Goal: Task Accomplishment & Management: Manage account settings

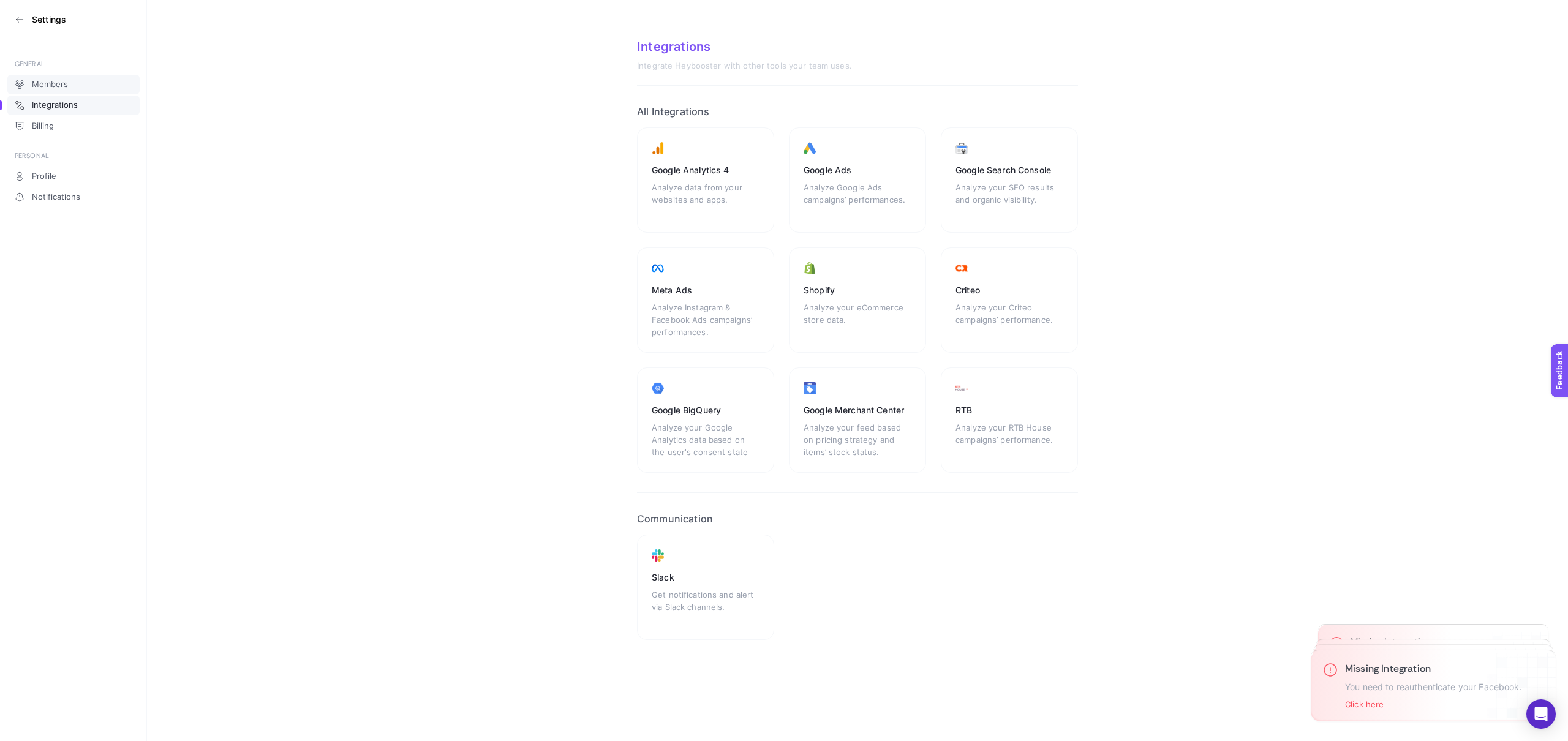
click at [77, 82] on link "Members" at bounding box center [73, 84] width 132 height 19
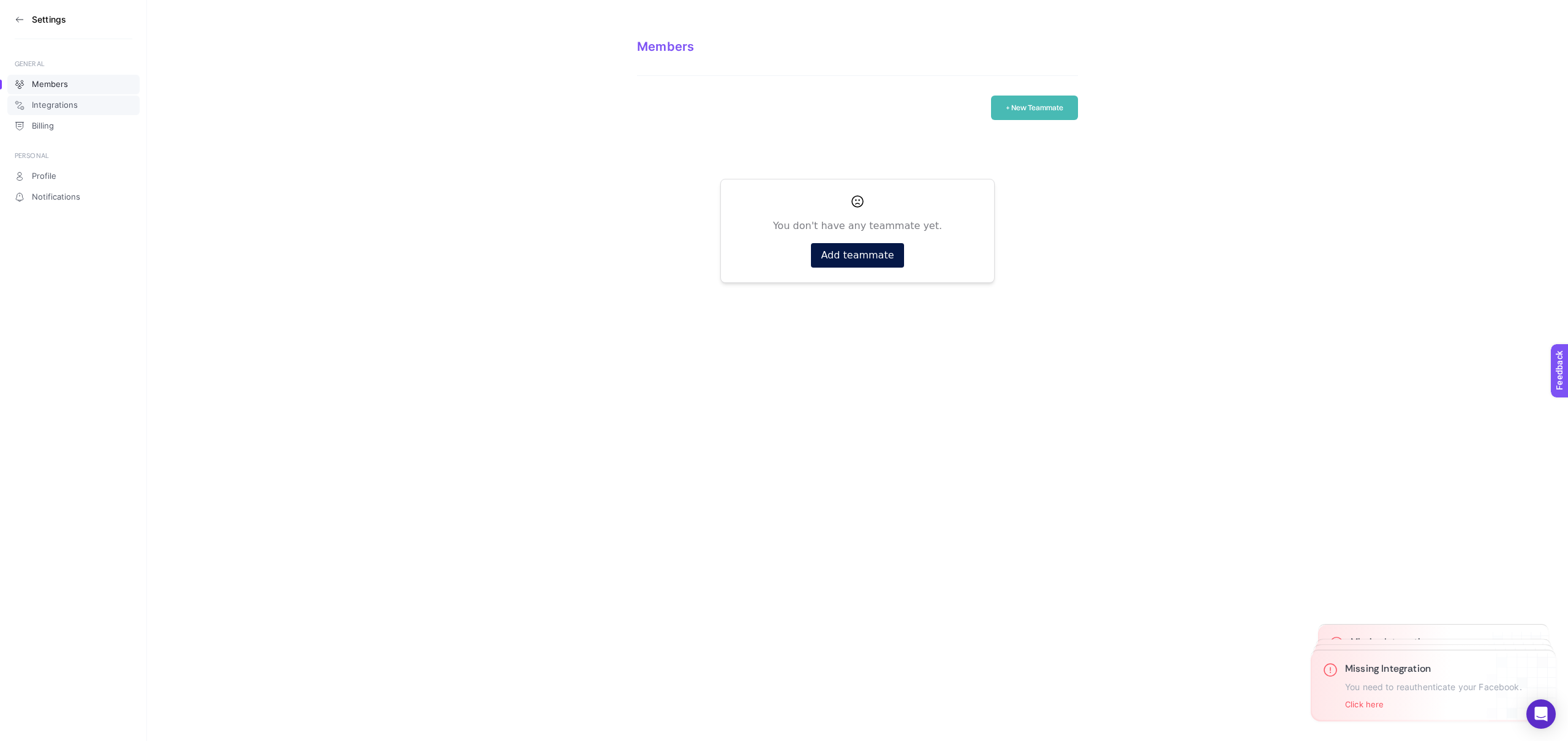
click at [72, 100] on span "Integrations" at bounding box center [54, 105] width 46 height 10
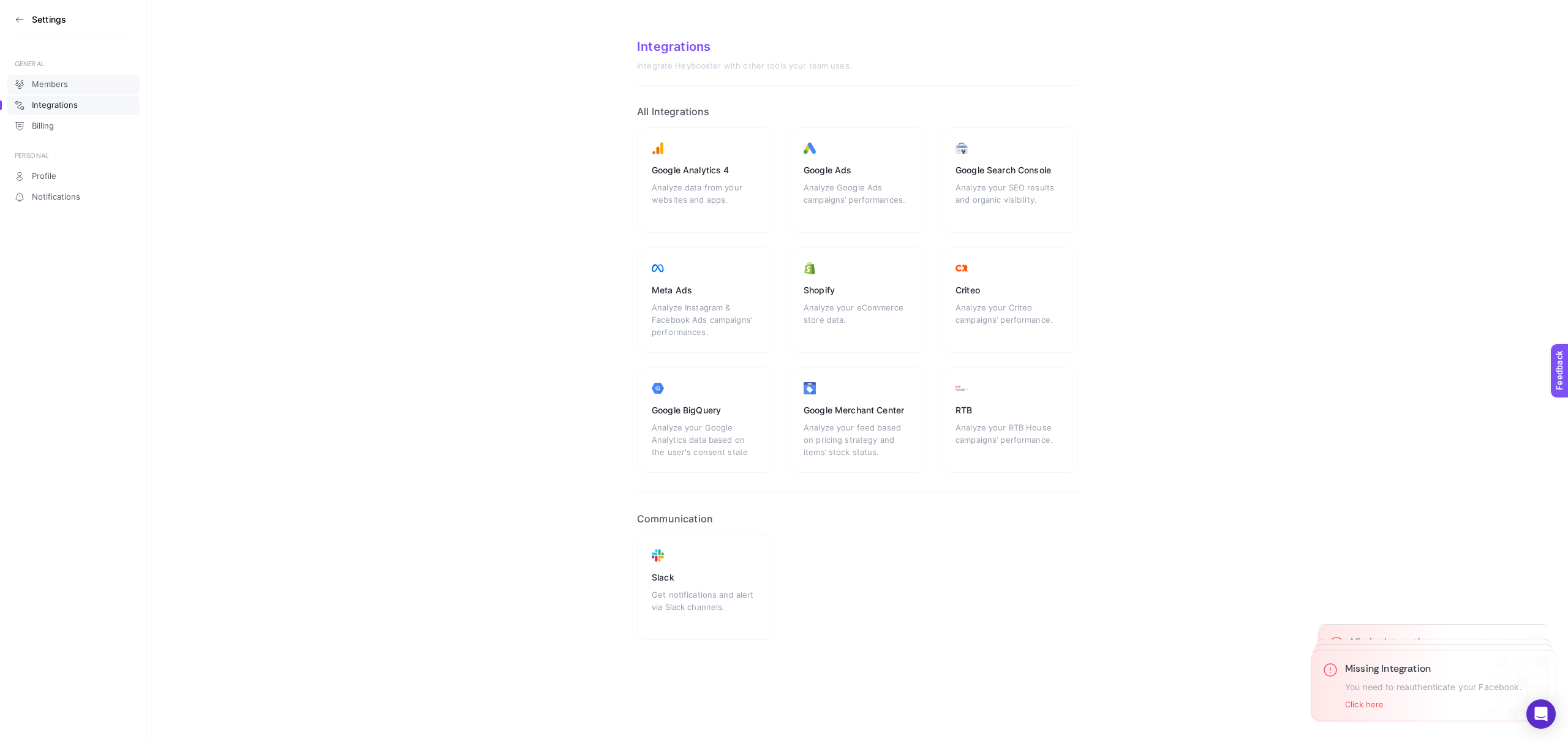
click at [72, 89] on link "Members" at bounding box center [73, 84] width 132 height 19
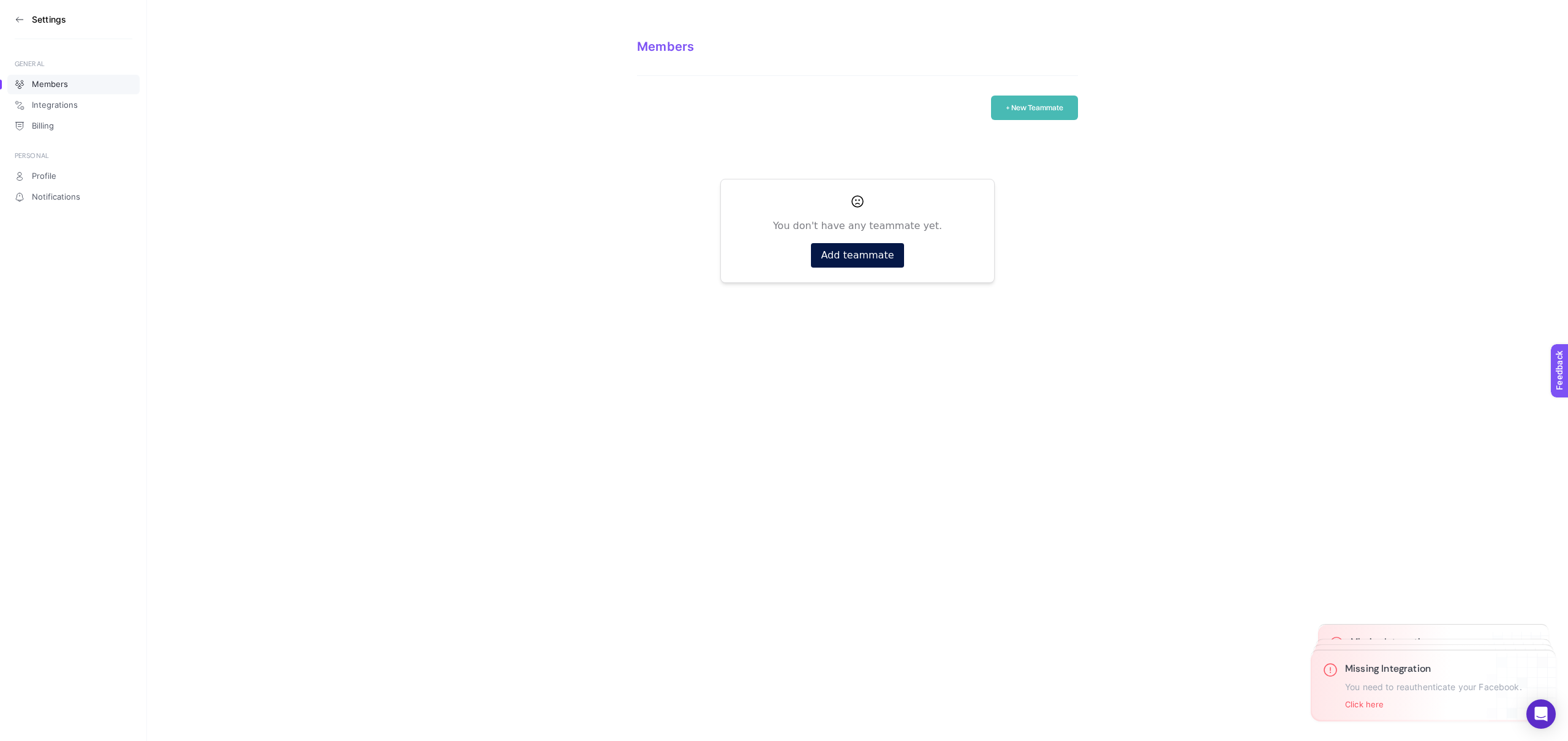
click at [23, 26] on section "Settings" at bounding box center [74, 19] width 117 height 39
click at [24, 24] on section "Settings" at bounding box center [74, 19] width 117 height 39
click at [20, 19] on icon at bounding box center [19, 19] width 6 height 0
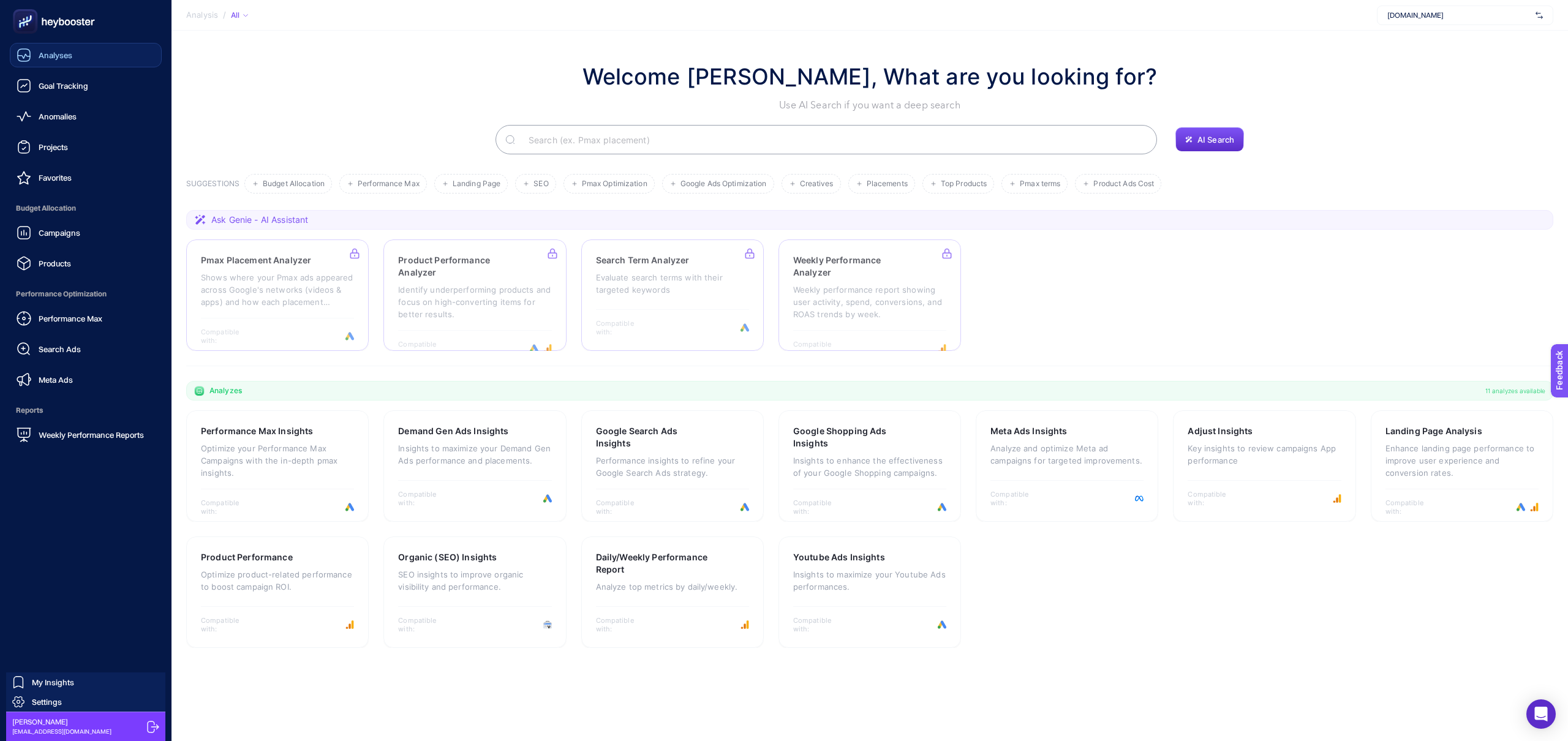
click at [79, 66] on link "Analyses" at bounding box center [86, 55] width 152 height 24
click at [81, 83] on span "Goal Tracking" at bounding box center [63, 86] width 49 height 10
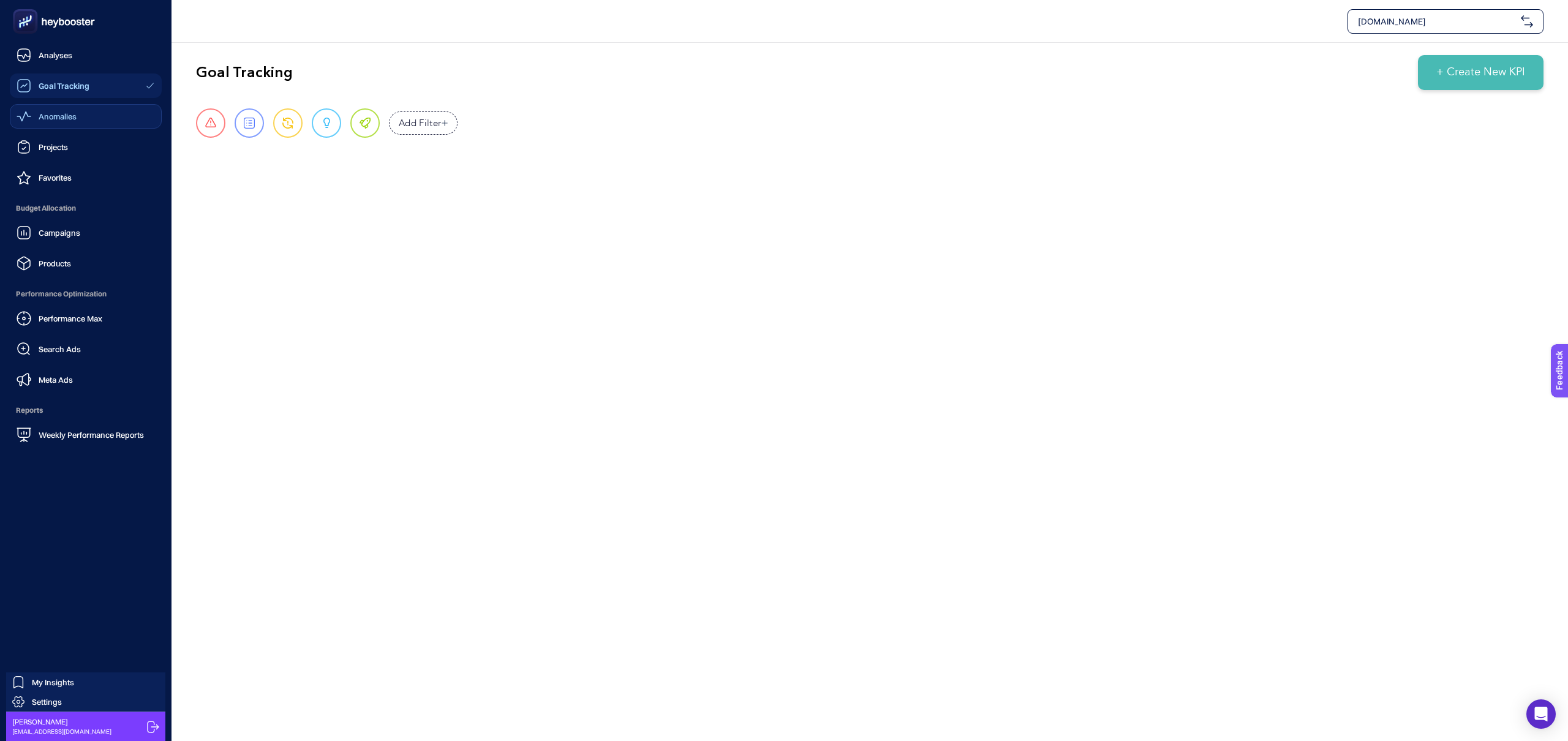
click at [57, 119] on span "Anomalies" at bounding box center [57, 117] width 38 height 10
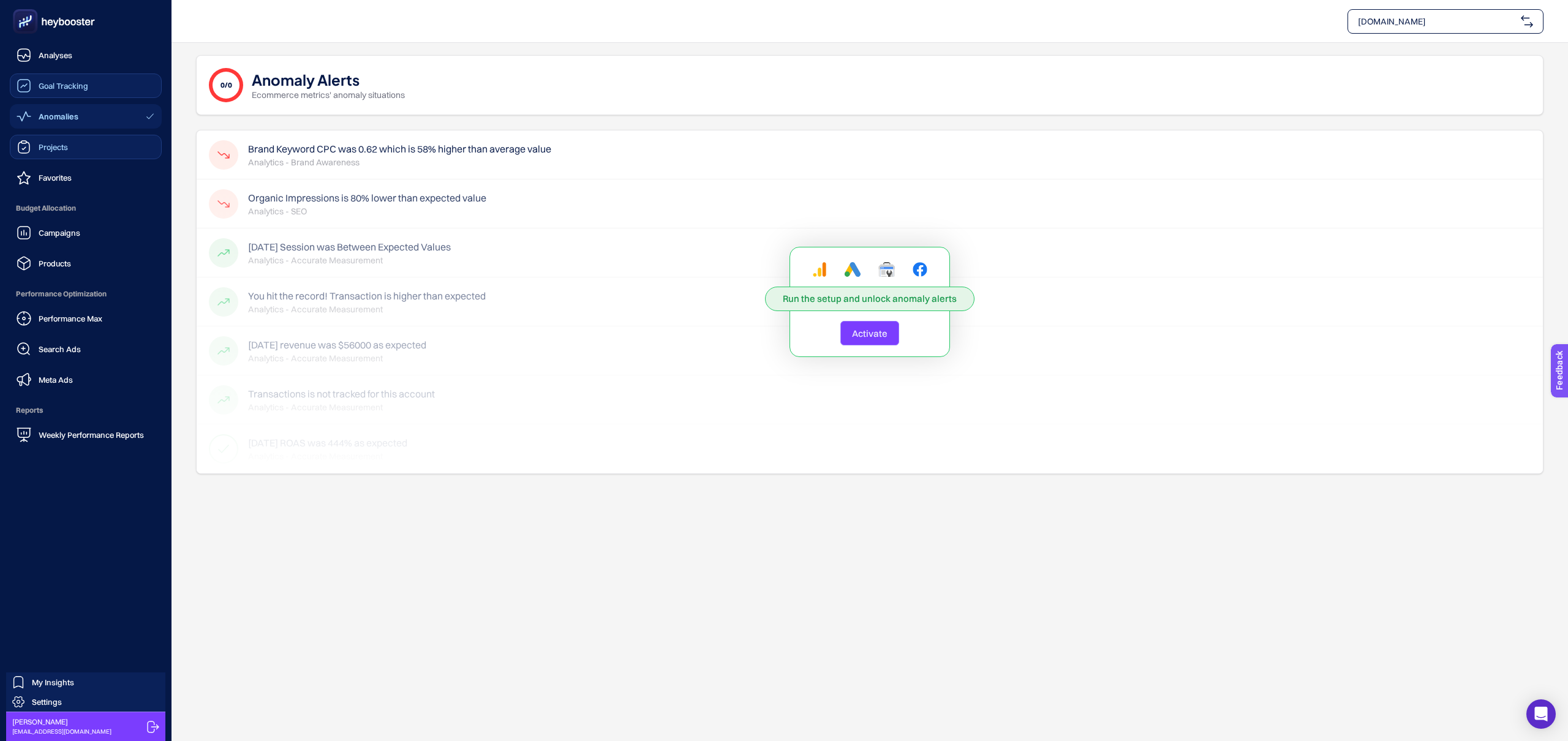
click at [57, 142] on span "Projects" at bounding box center [53, 147] width 29 height 10
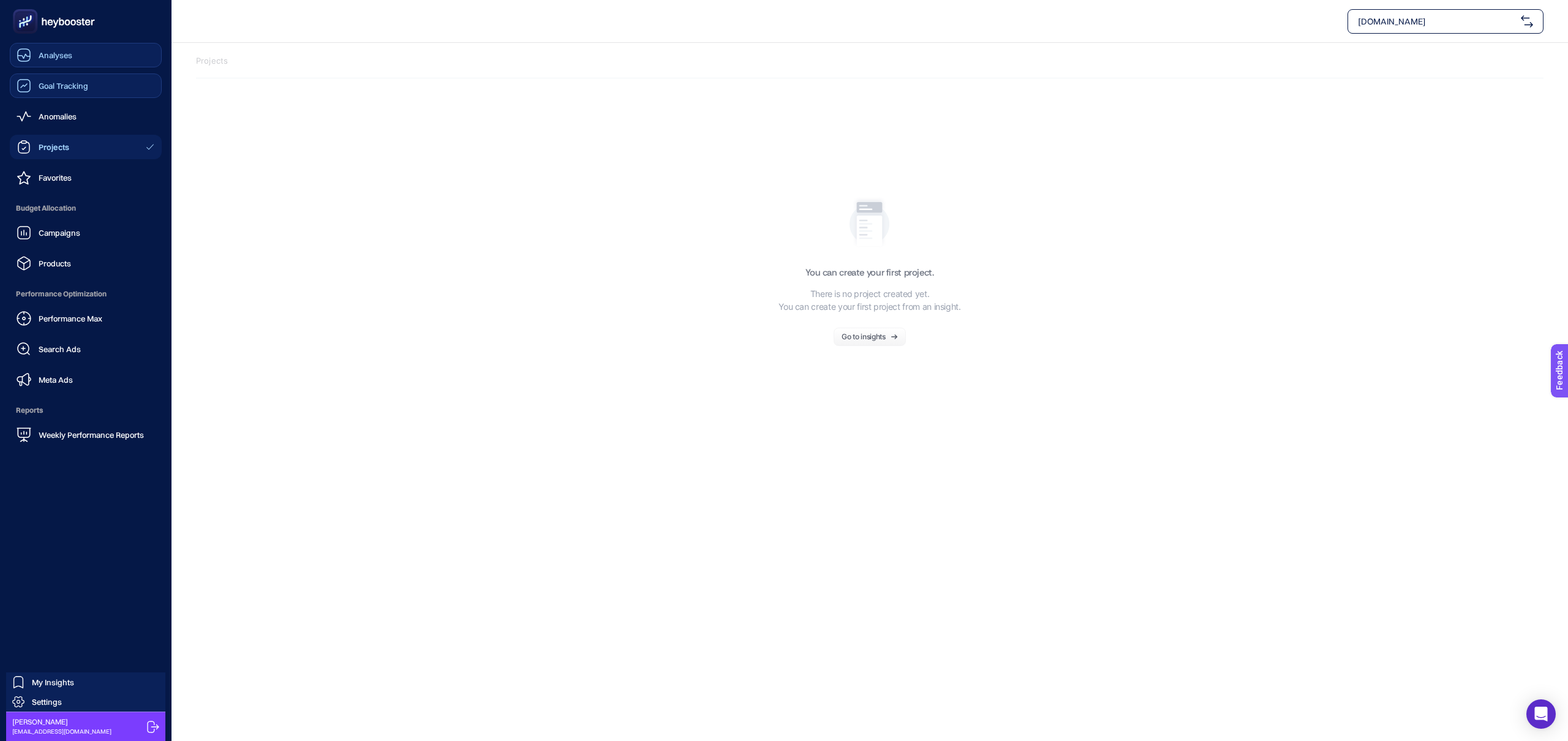
click at [75, 62] on link "Analyses" at bounding box center [86, 55] width 152 height 24
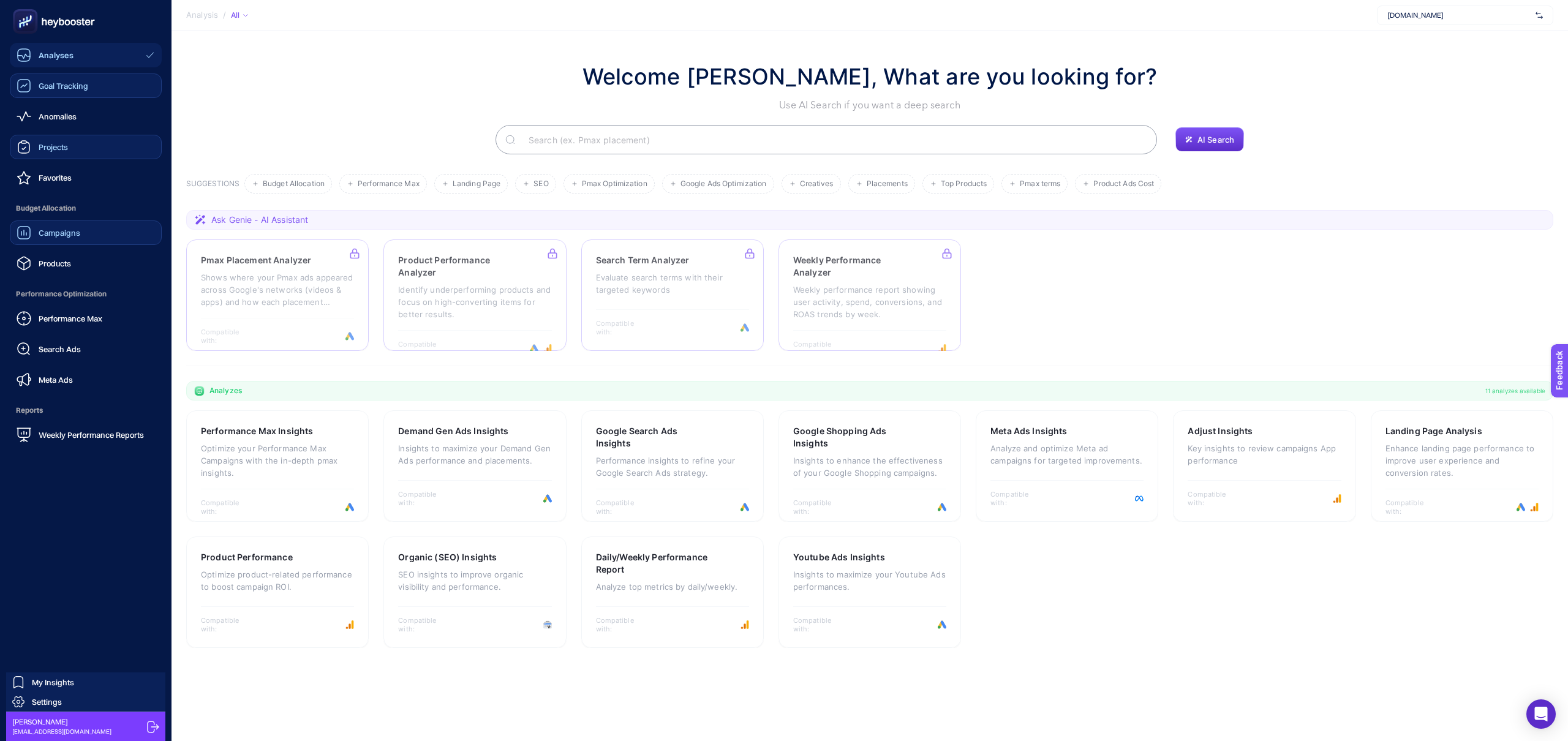
click at [88, 232] on link "Campaigns" at bounding box center [86, 233] width 152 height 24
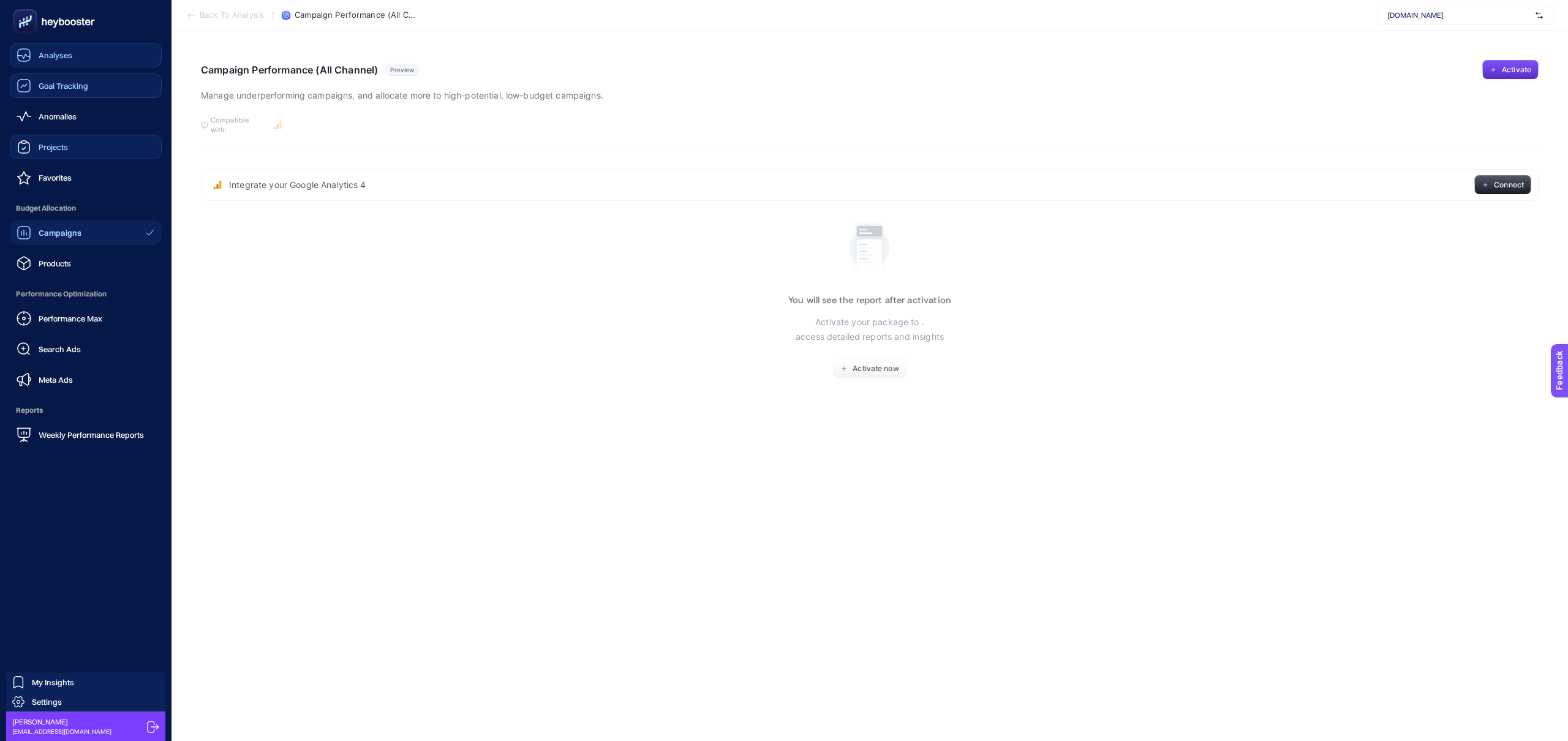
click at [54, 49] on div "Analyses" at bounding box center [44, 55] width 56 height 15
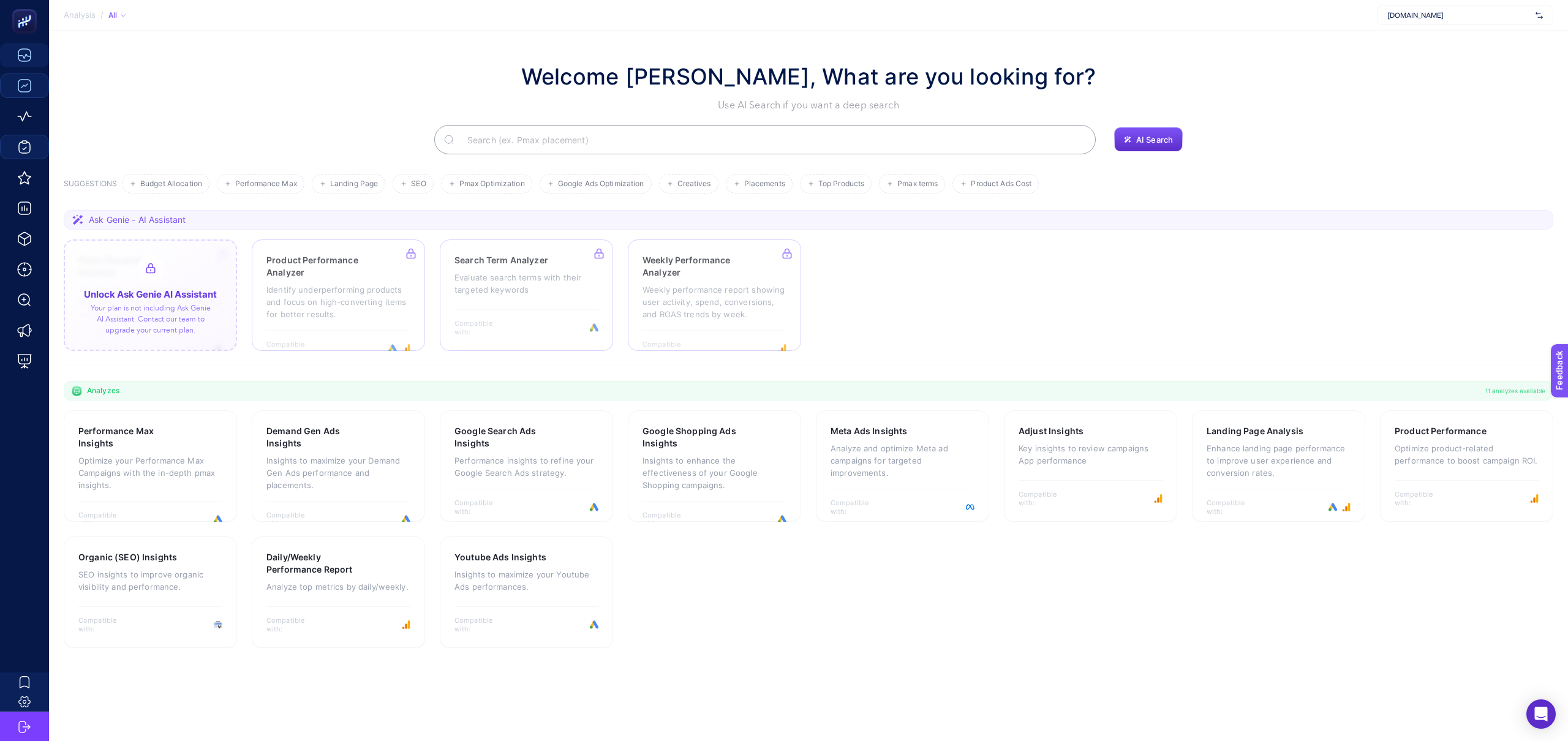
click at [190, 307] on div at bounding box center [150, 295] width 173 height 112
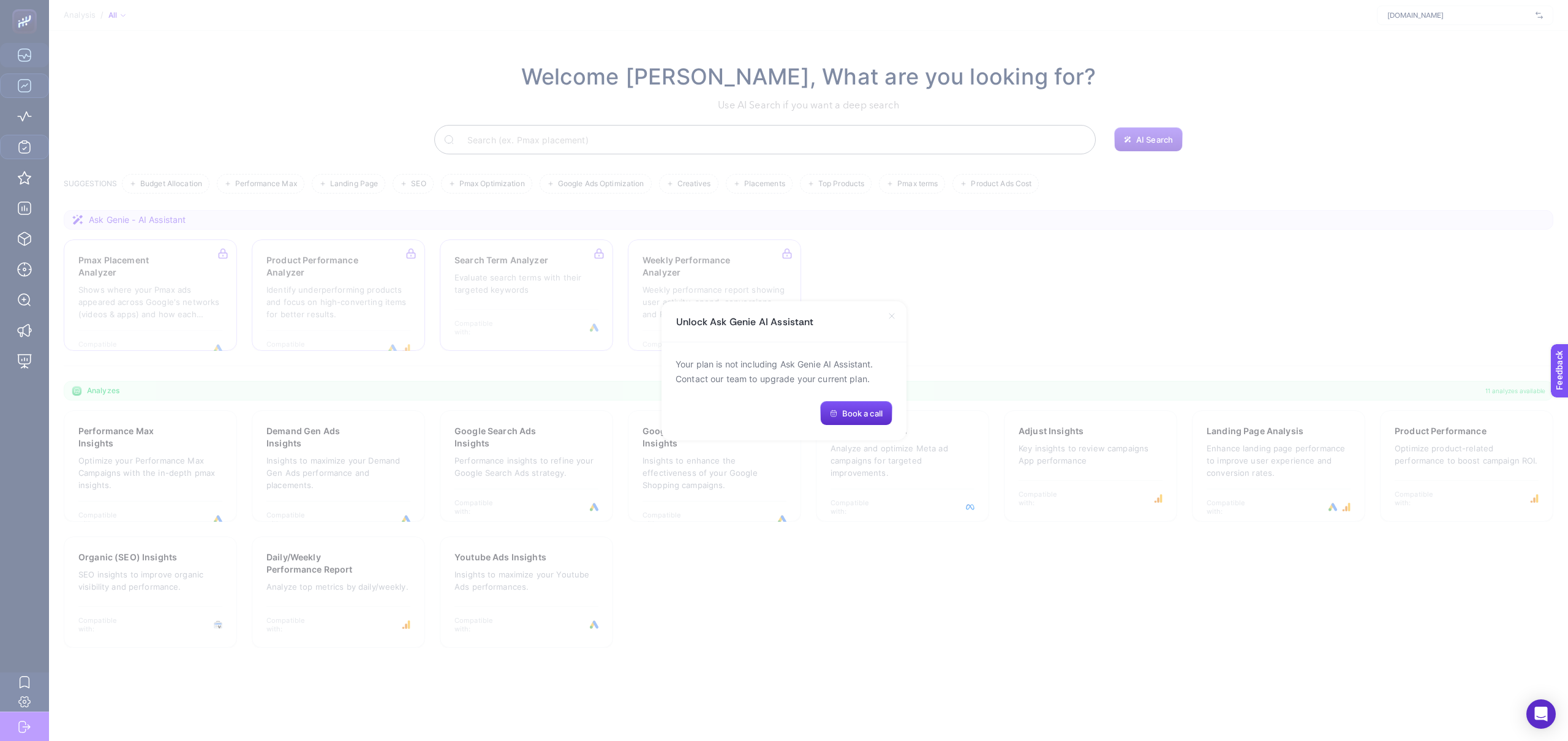
click at [889, 322] on div "Unlock Ask Genie AI Assistant" at bounding box center [784, 321] width 245 height 41
click at [890, 318] on icon at bounding box center [892, 316] width 10 height 10
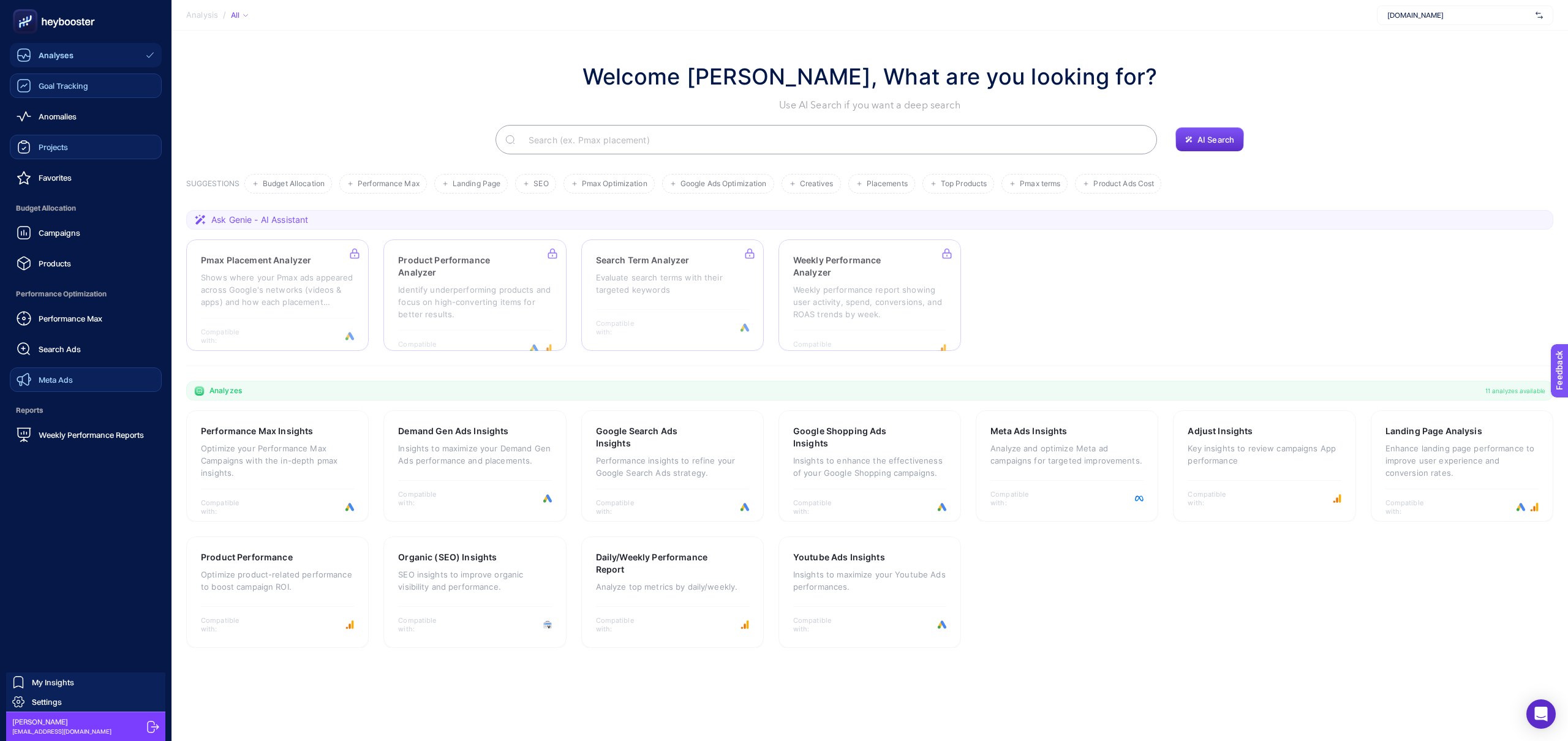
click at [64, 375] on span "Meta Ads" at bounding box center [56, 380] width 34 height 10
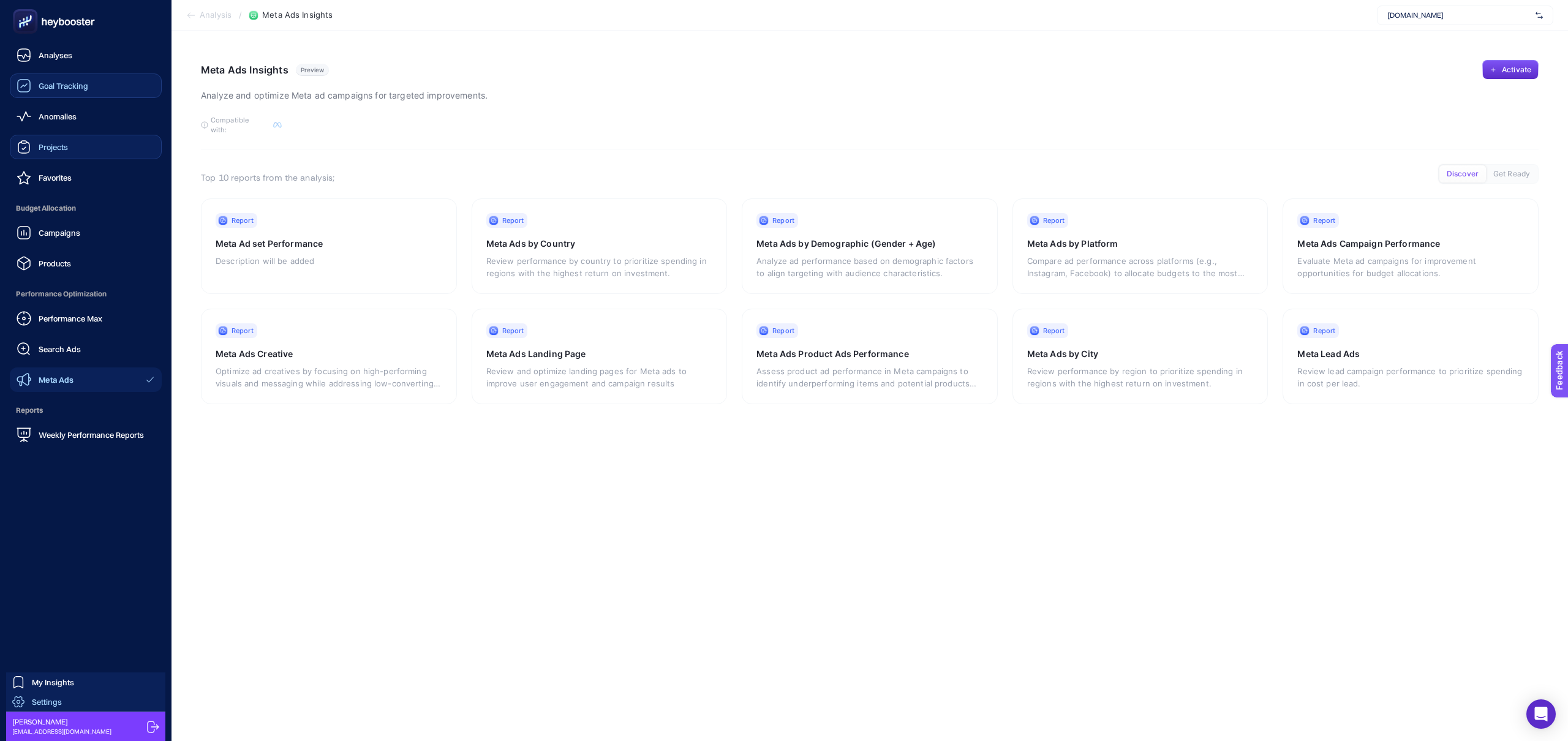
click at [55, 701] on span "Settings" at bounding box center [47, 702] width 30 height 10
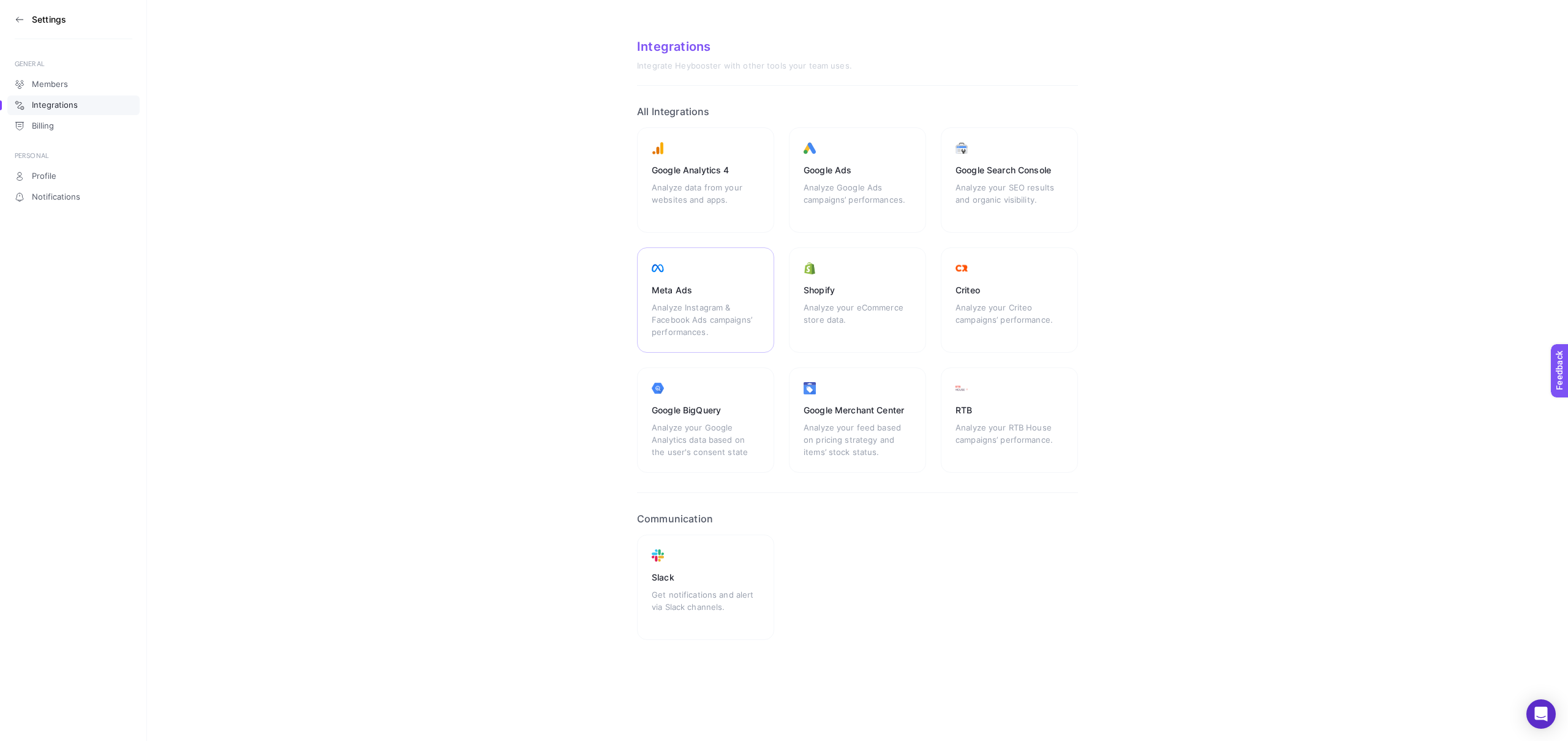
click at [689, 286] on div "Meta Ads" at bounding box center [705, 290] width 108 height 12
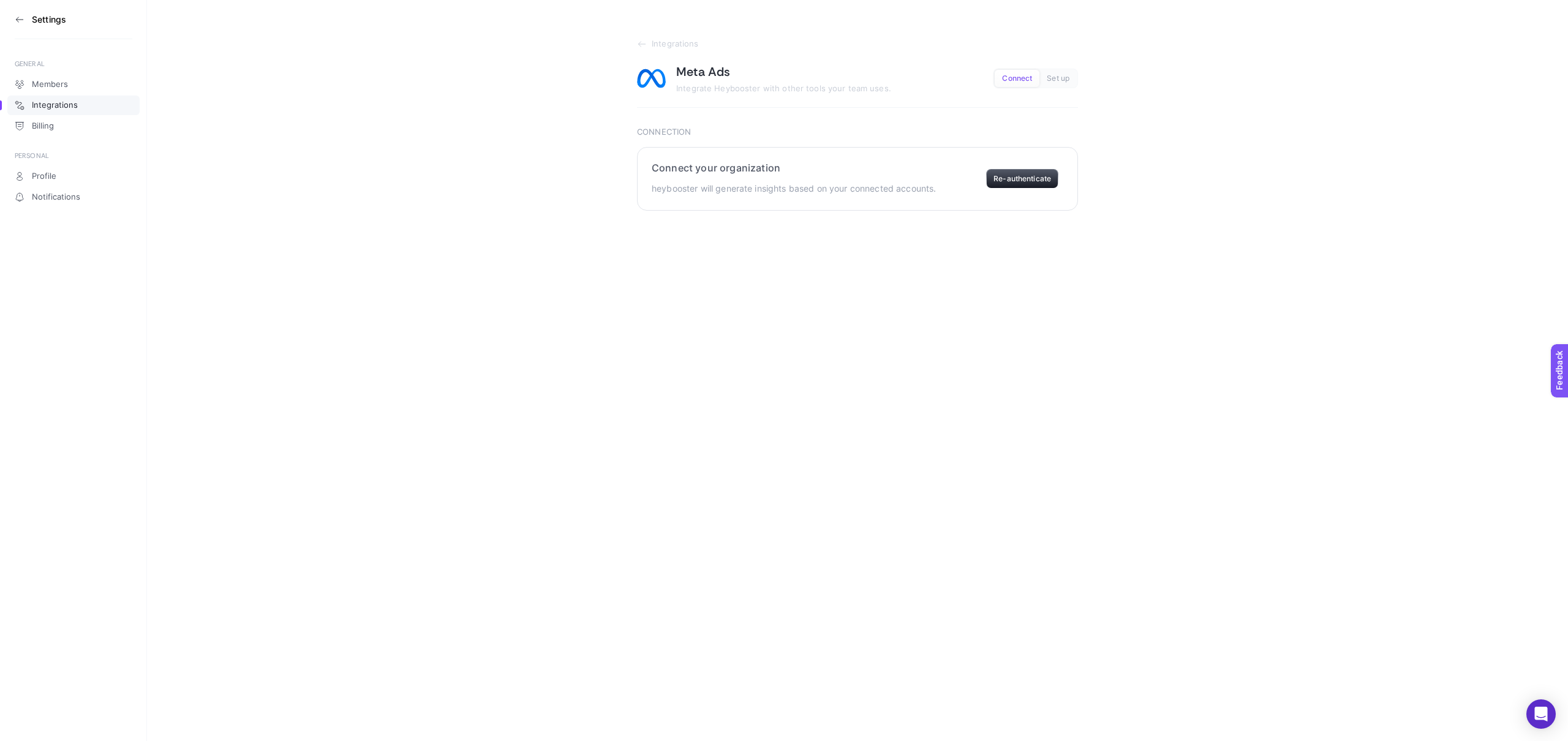
click at [768, 196] on section "Connect your organization heybooster will generate insights based on your conne…" at bounding box center [858, 178] width 441 height 64
click at [1017, 186] on button "Re-authenticate" at bounding box center [1022, 178] width 72 height 19
click at [1005, 181] on button "Re-authenticate" at bounding box center [1022, 178] width 72 height 19
click at [1007, 176] on button "Re-authenticate" at bounding box center [1022, 178] width 72 height 19
drag, startPoint x: 1006, startPoint y: 165, endPoint x: 1010, endPoint y: 158, distance: 8.1
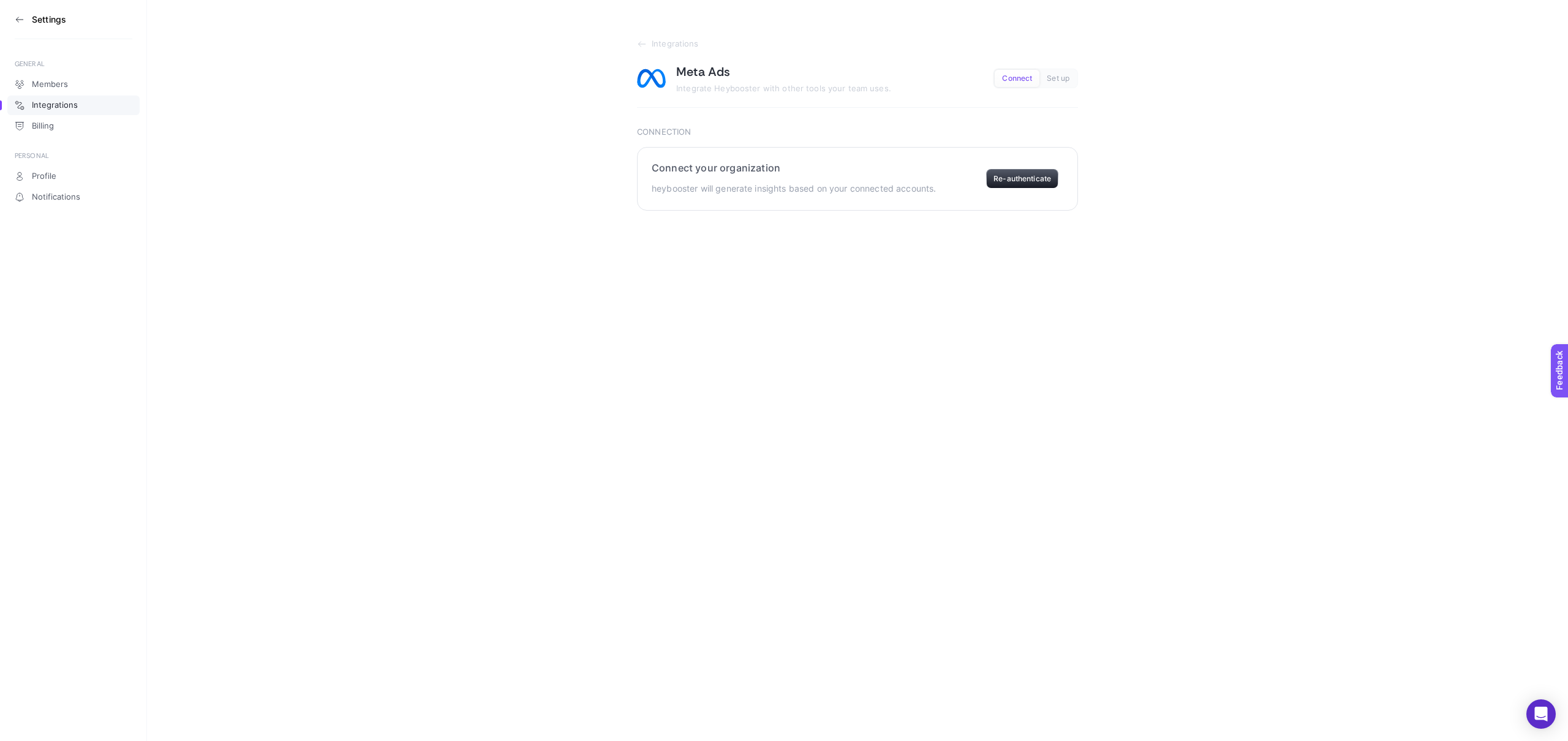
click at [1006, 165] on section "Connect your organization heybooster will generate insights based on your conne…" at bounding box center [858, 178] width 441 height 64
click at [1053, 83] on button "Set up" at bounding box center [1058, 79] width 37 height 17
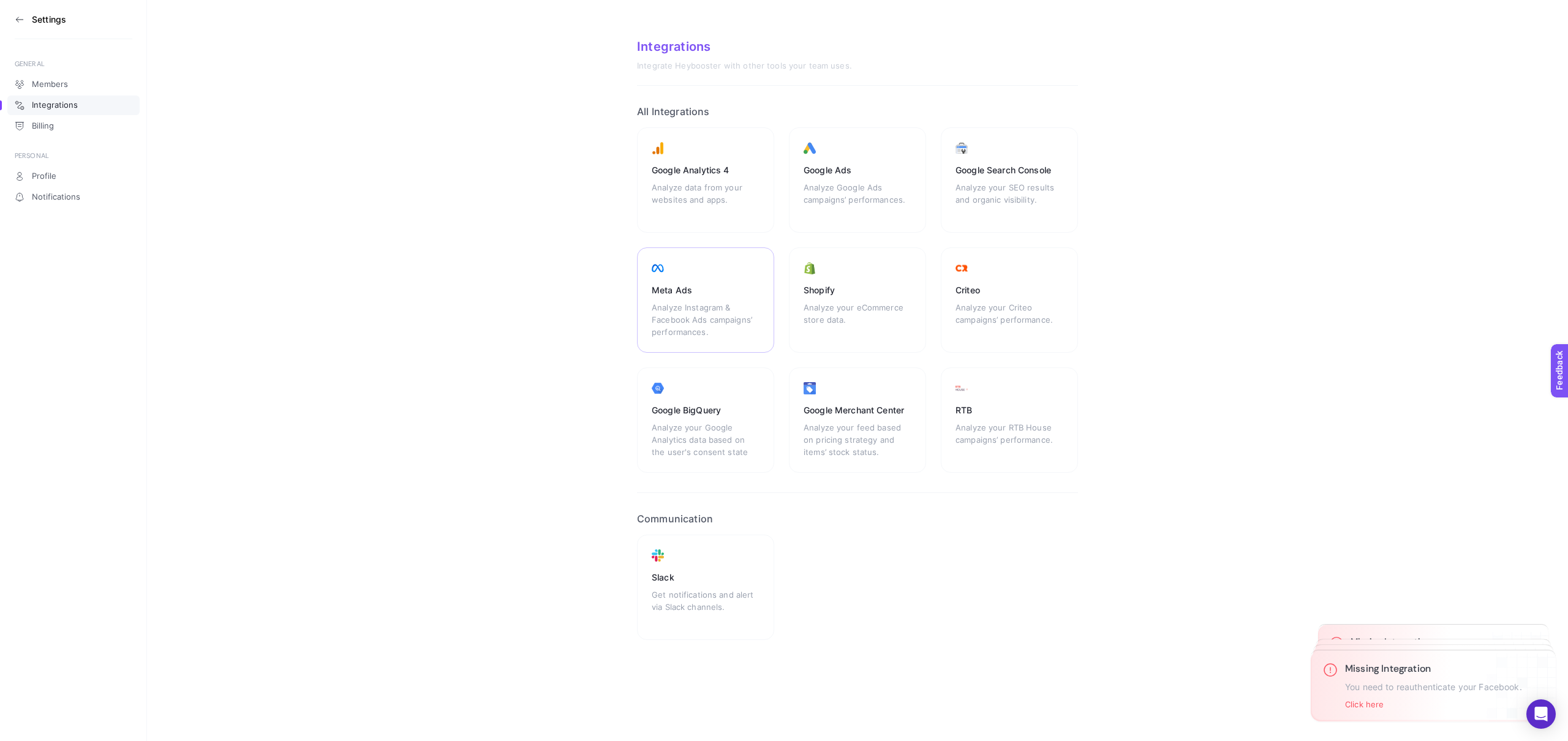
click at [712, 313] on div "Analyze Instagram & Facebook Ads campaigns’ performances." at bounding box center [705, 319] width 108 height 37
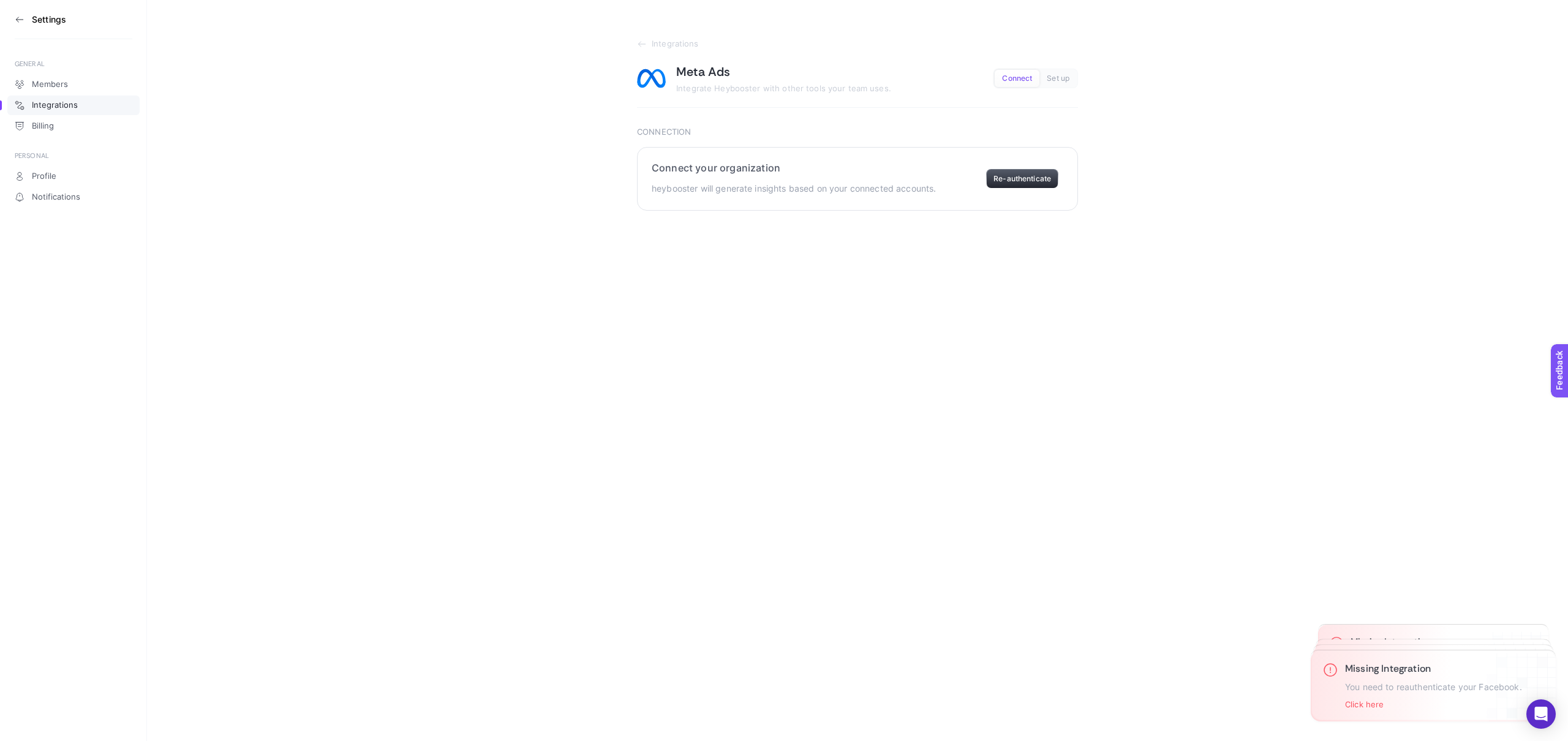
click at [1022, 184] on button "Re-authenticate" at bounding box center [1022, 178] width 72 height 19
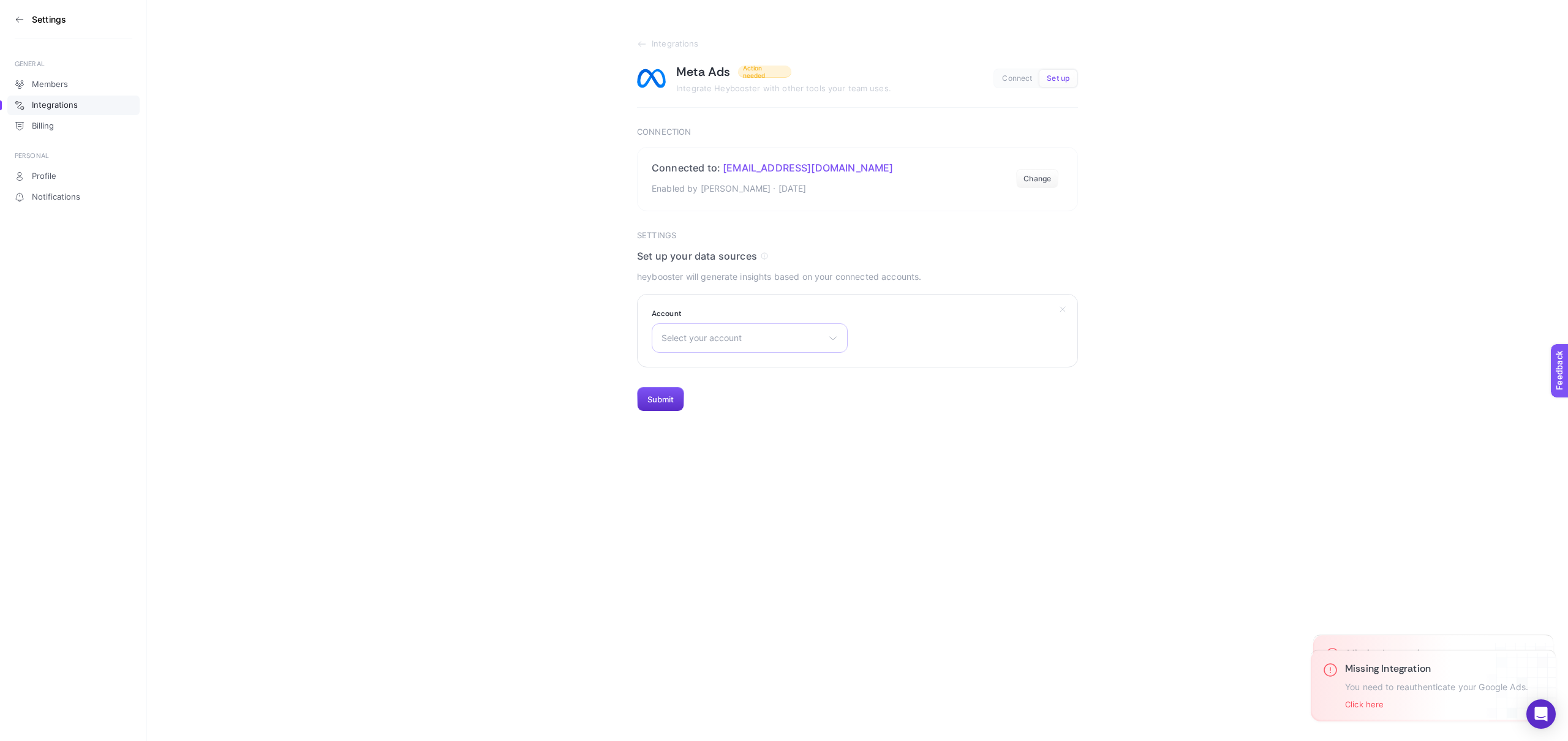
click at [789, 330] on div "Select your account Şahsi Reklam Hesabı [PERSON_NAME] Gülce Çağrı Market TL Çağ…" at bounding box center [750, 338] width 196 height 29
click at [773, 455] on span "Çağrı TL Reklam Hesabı Yeni" at bounding box center [720, 451] width 115 height 10
click at [672, 405] on button "Submit" at bounding box center [661, 399] width 47 height 24
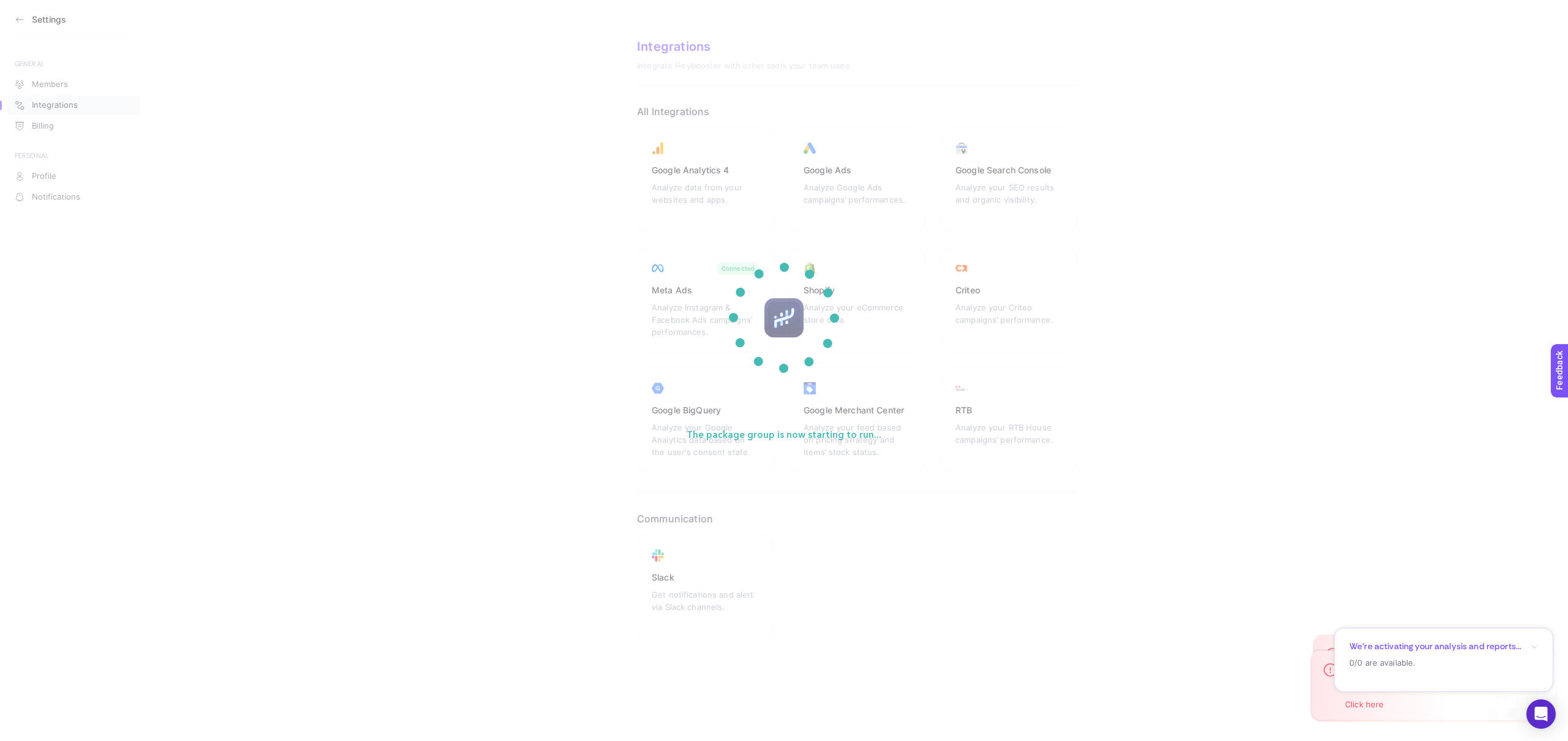
click at [1534, 646] on icon "button" at bounding box center [1534, 646] width 7 height 7
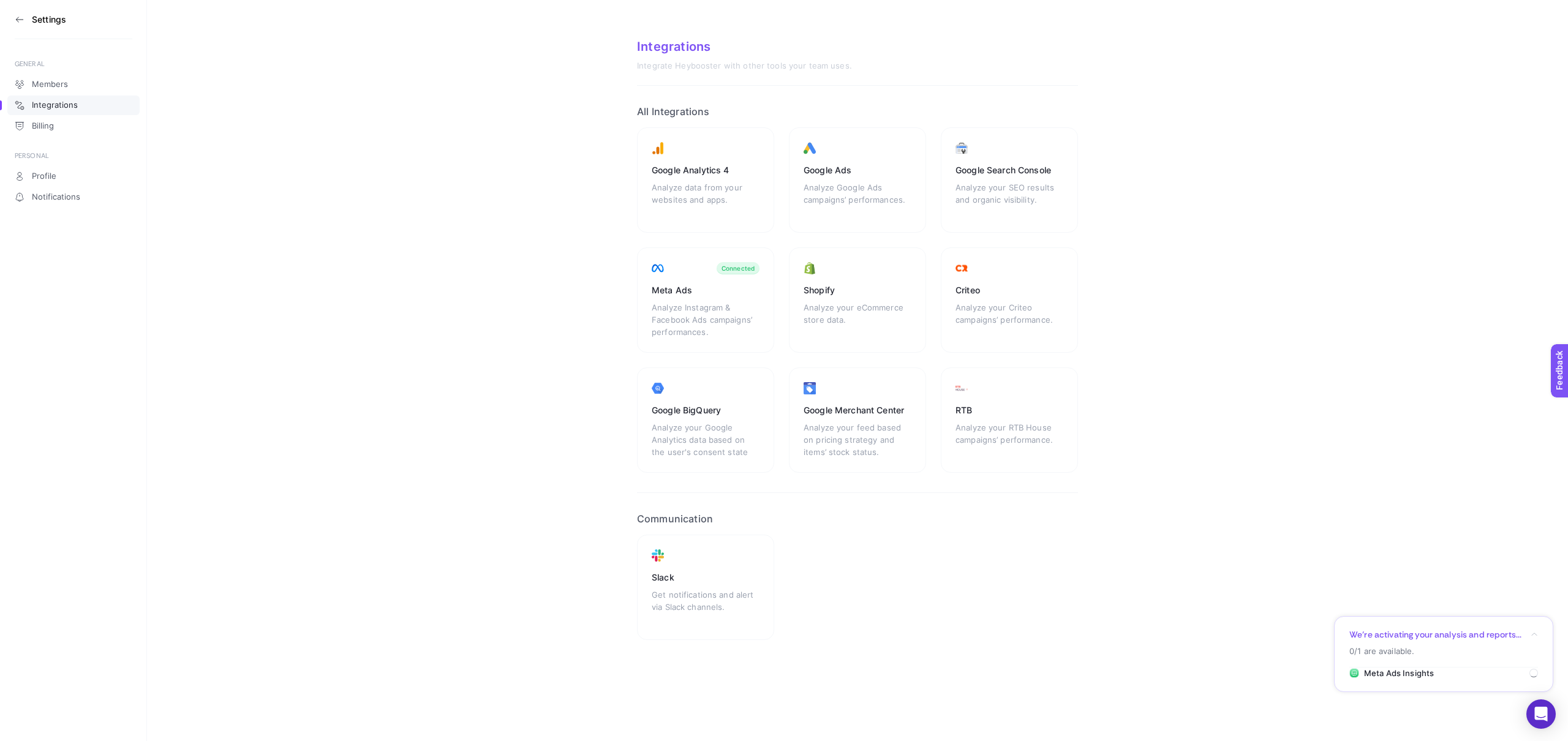
click at [26, 11] on section "Settings" at bounding box center [74, 19] width 117 height 39
click at [21, 16] on icon at bounding box center [20, 20] width 10 height 10
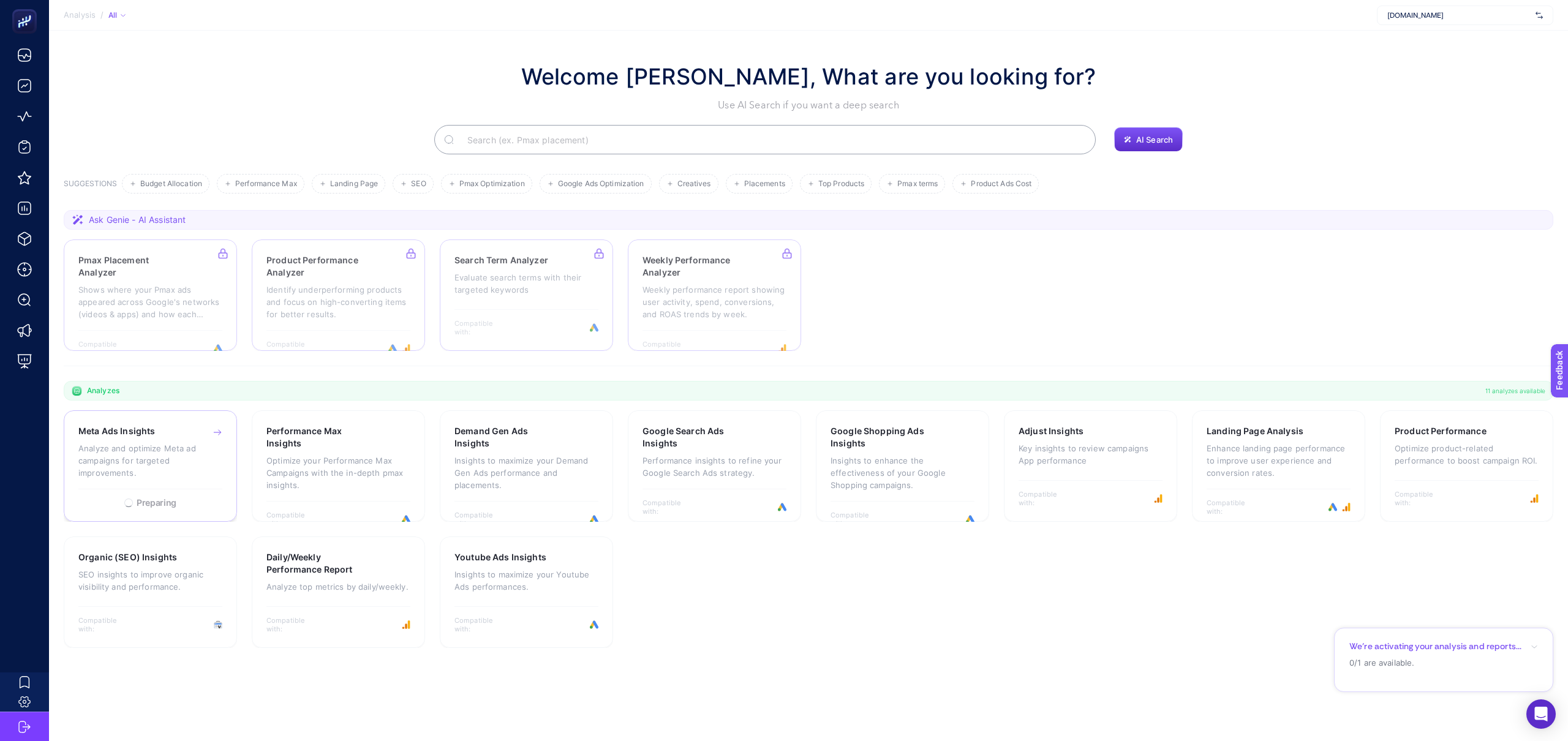
click at [154, 462] on p "Analyze and optimize Meta ad campaigns for targeted improvements." at bounding box center [150, 460] width 144 height 37
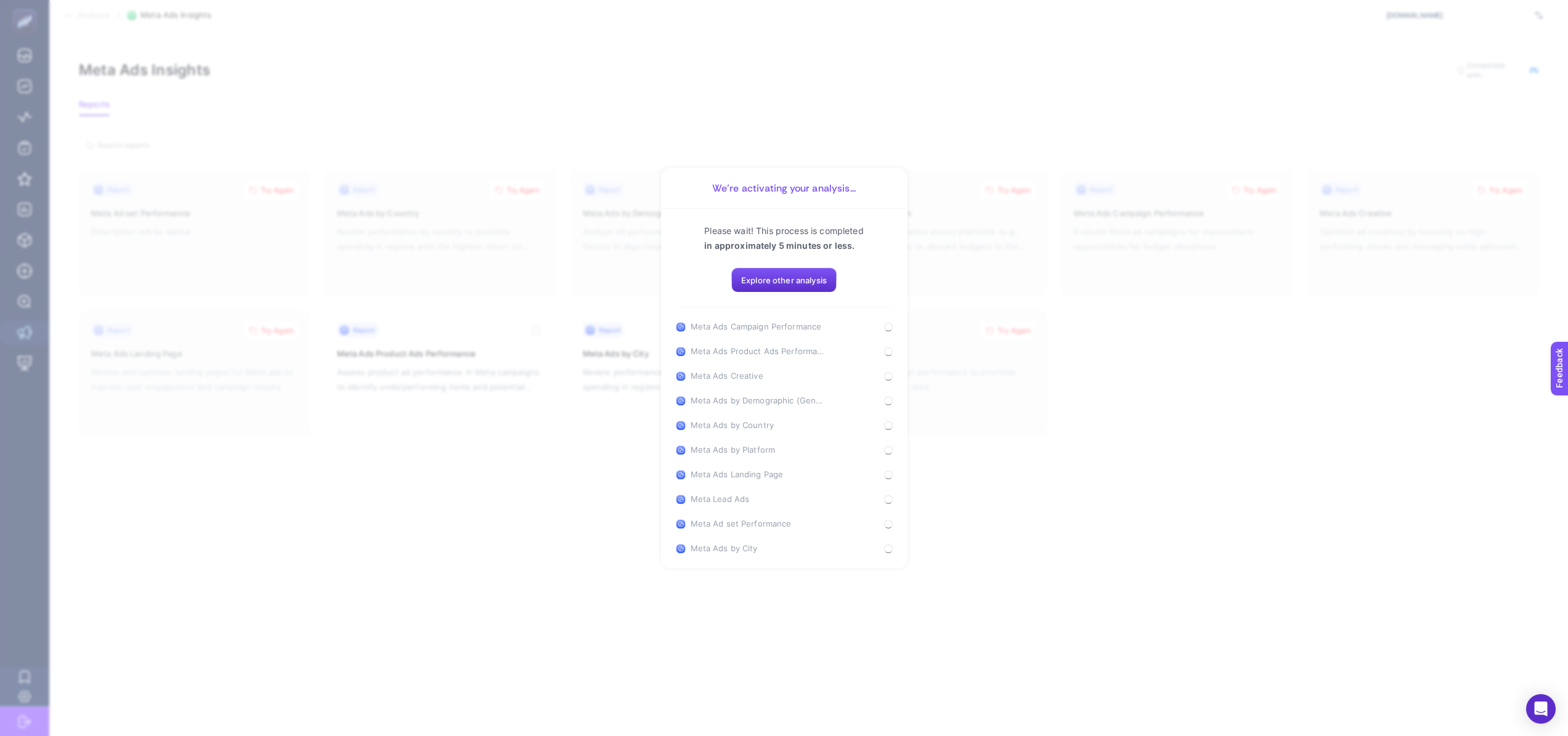
click at [1121, 458] on section "We’re activating your analysis... Please wait! This process is completed in app…" at bounding box center [784, 368] width 1568 height 736
click at [278, 63] on section "We’re activating your analysis... Please wait! This process is completed in app…" at bounding box center [784, 368] width 1568 height 736
click at [769, 284] on span "Explore other analysis" at bounding box center [784, 280] width 86 height 10
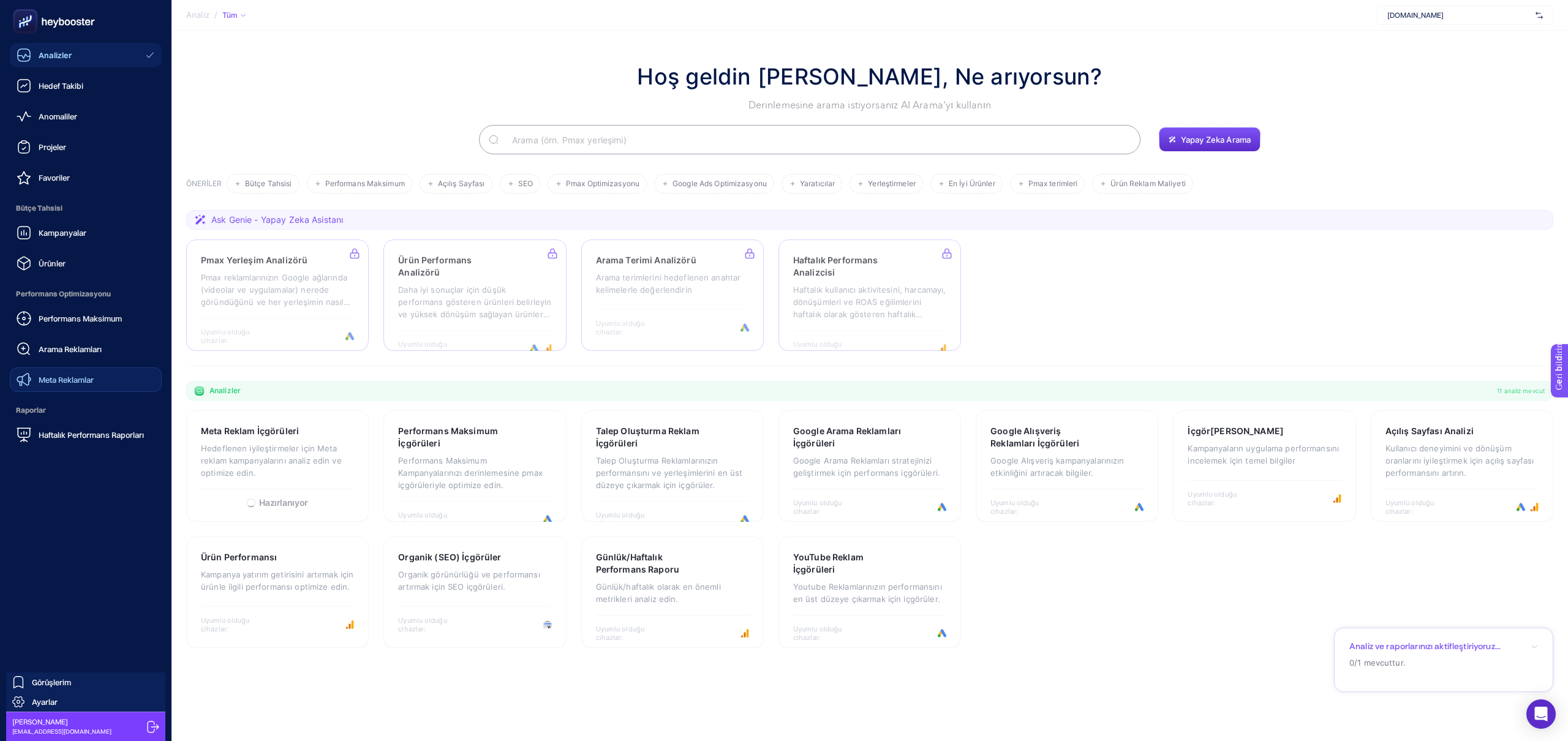
click at [68, 384] on font "Meta Reklamlar" at bounding box center [66, 380] width 55 height 10
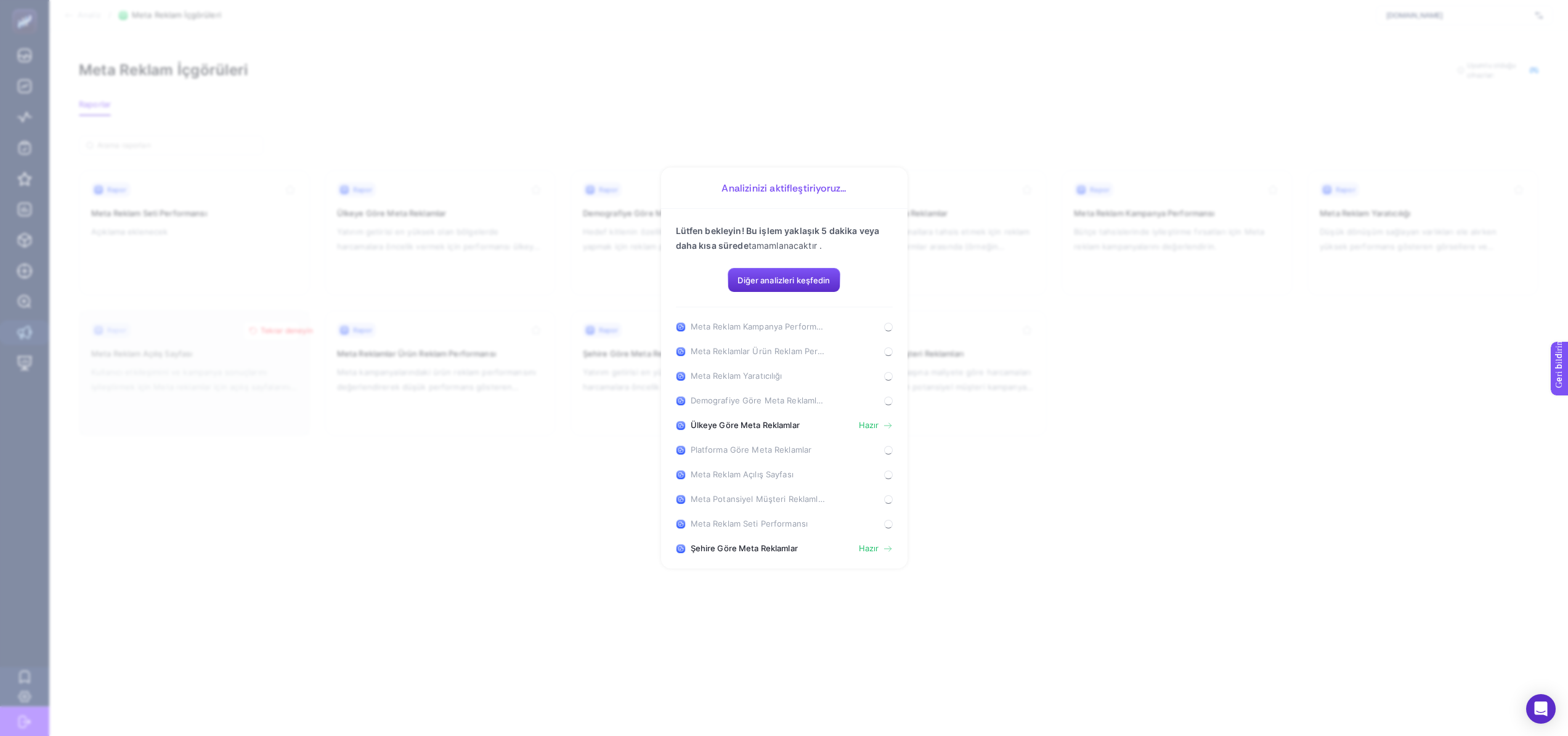
click at [45, 104] on section "Analizinizi aktifleştiriyoruz... [PERSON_NAME] bekleyin! Bu işlem yaklaşık 5 da…" at bounding box center [784, 368] width 1568 height 736
click at [758, 283] on font "Diğer analizleri keşfedin" at bounding box center [784, 280] width 92 height 10
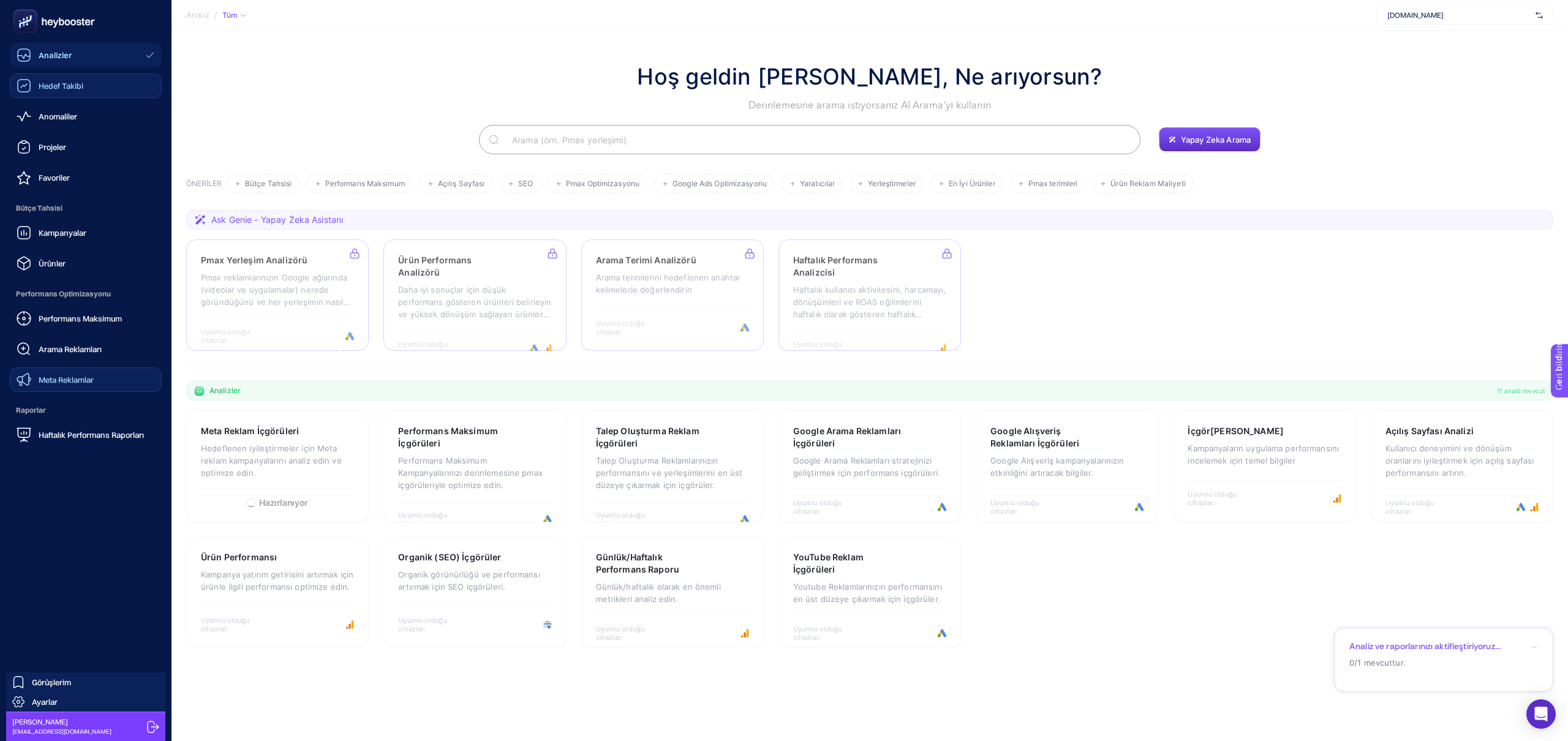
click at [43, 88] on font "Hedef Takibi" at bounding box center [61, 86] width 44 height 10
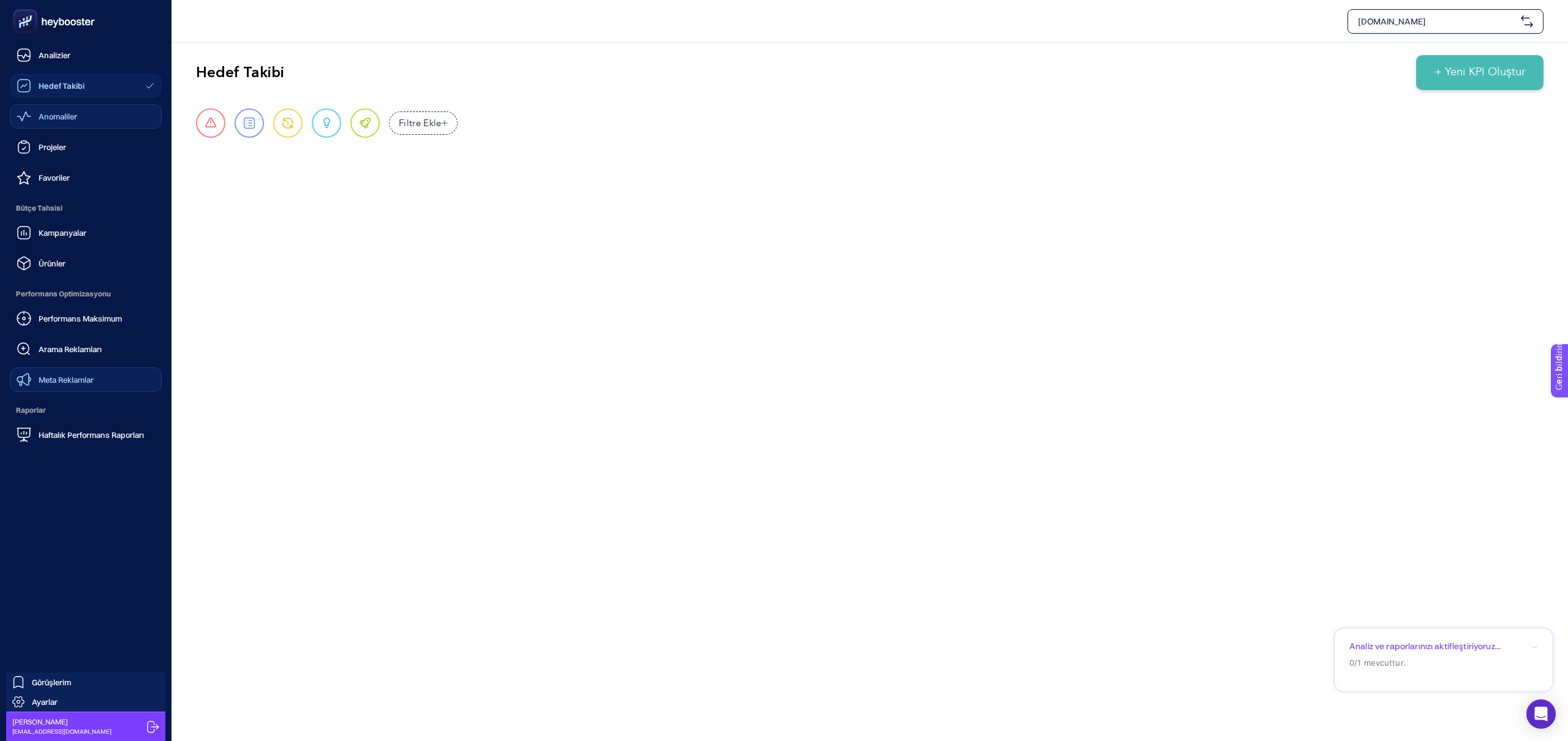
click at [68, 123] on div "Anomaliler" at bounding box center [47, 116] width 61 height 15
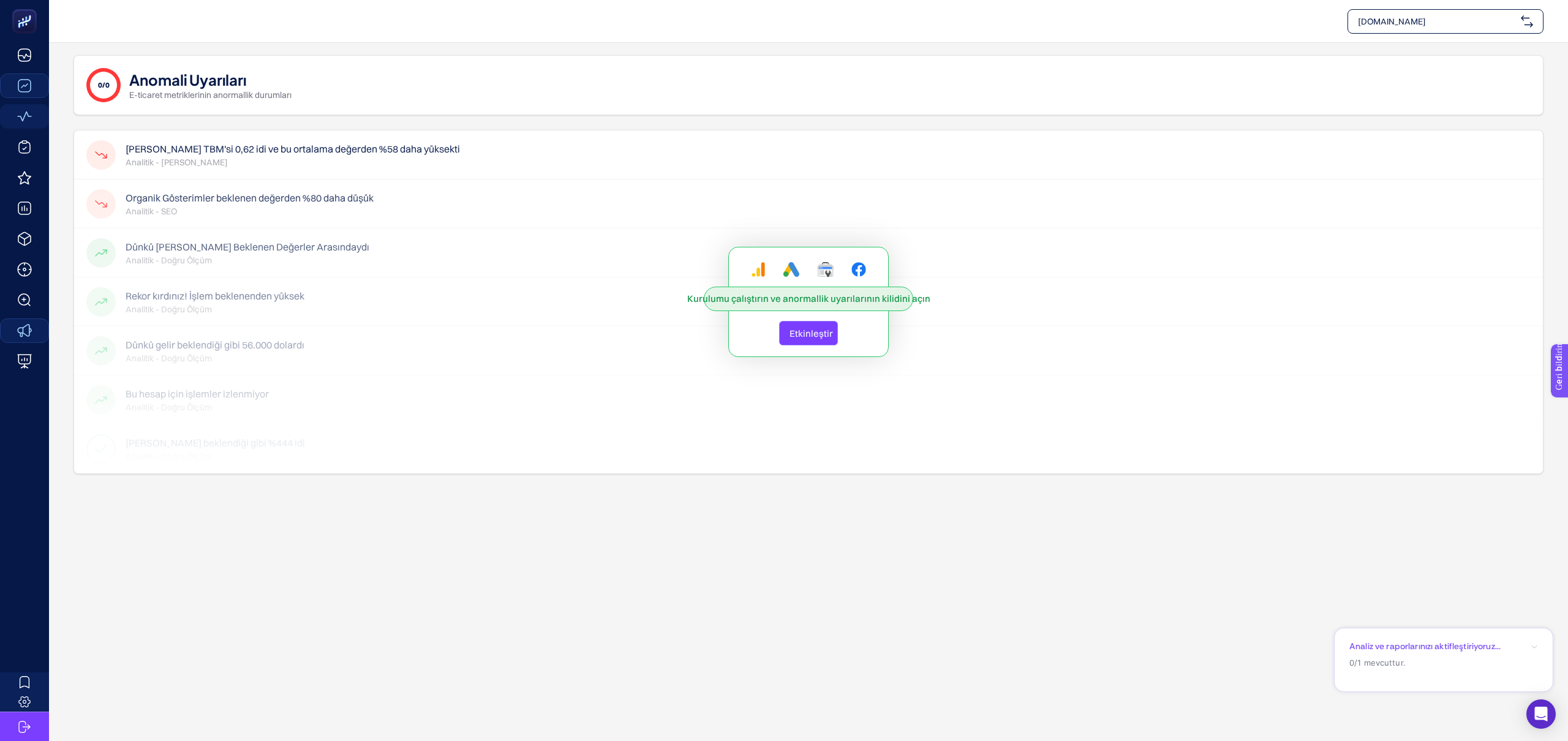
click at [822, 334] on font "Etkinleştir" at bounding box center [811, 334] width 44 height 11
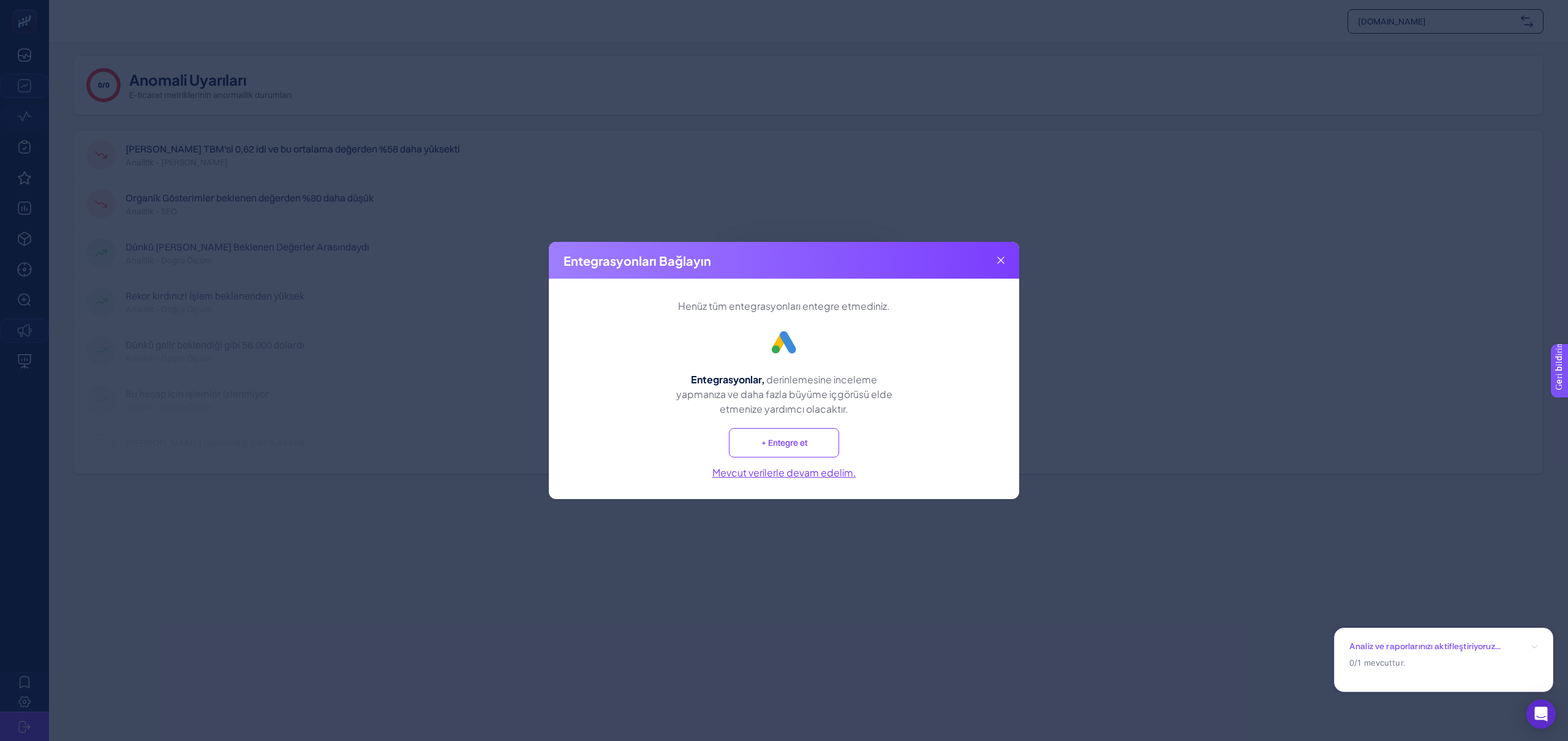
click at [997, 258] on icon at bounding box center [1001, 260] width 7 height 7
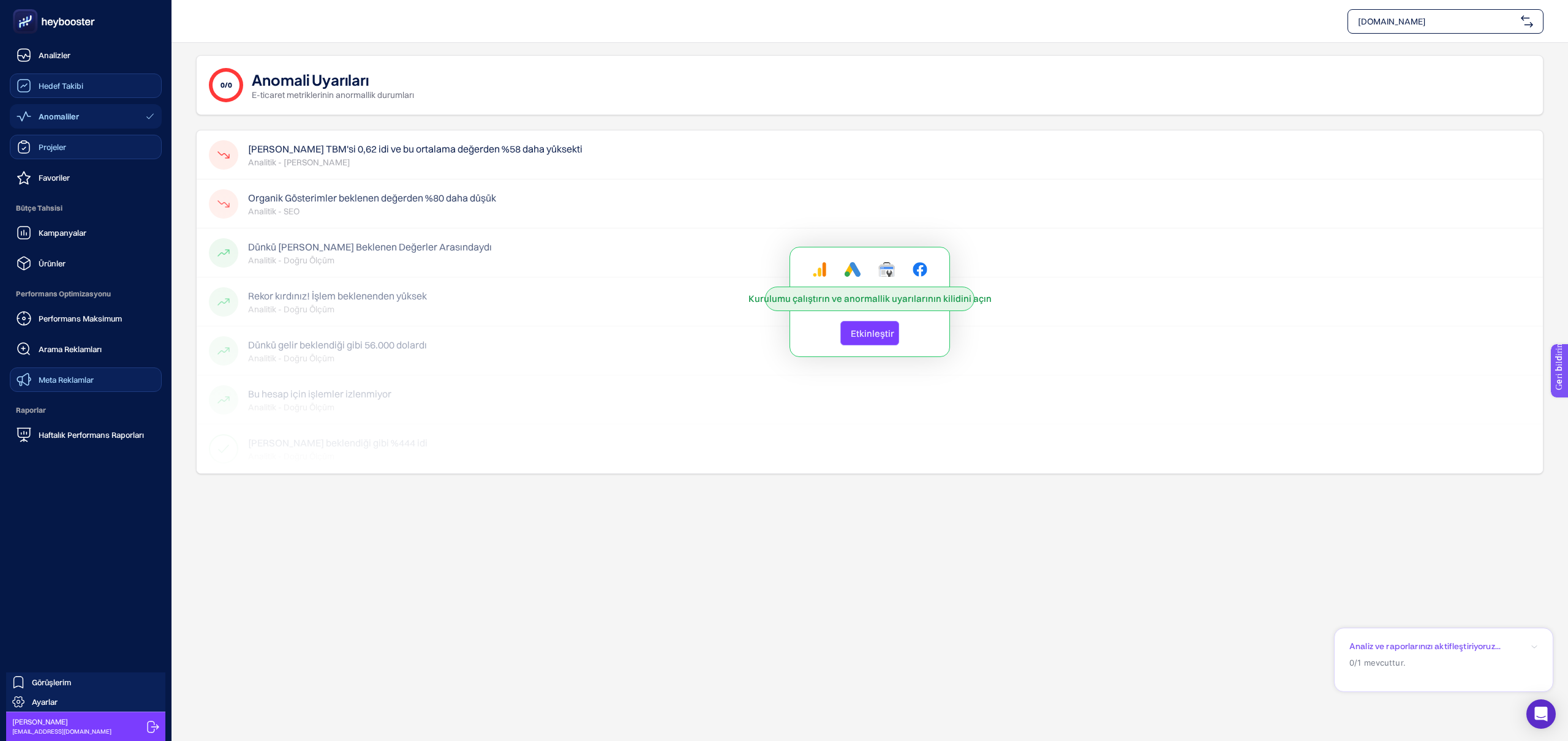
click at [74, 149] on link "Projeler" at bounding box center [86, 147] width 152 height 24
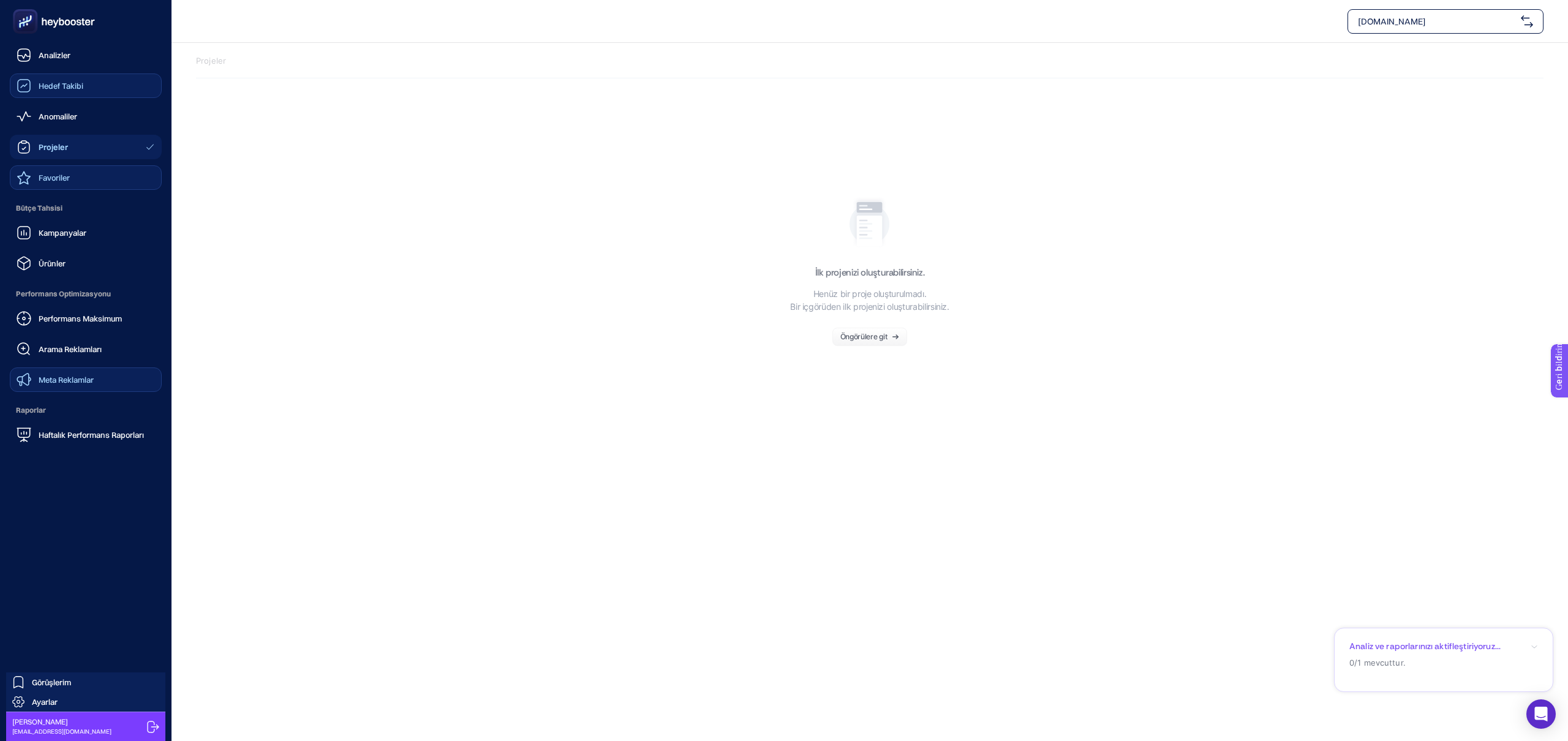
click at [104, 180] on link "Favoriler" at bounding box center [86, 178] width 152 height 24
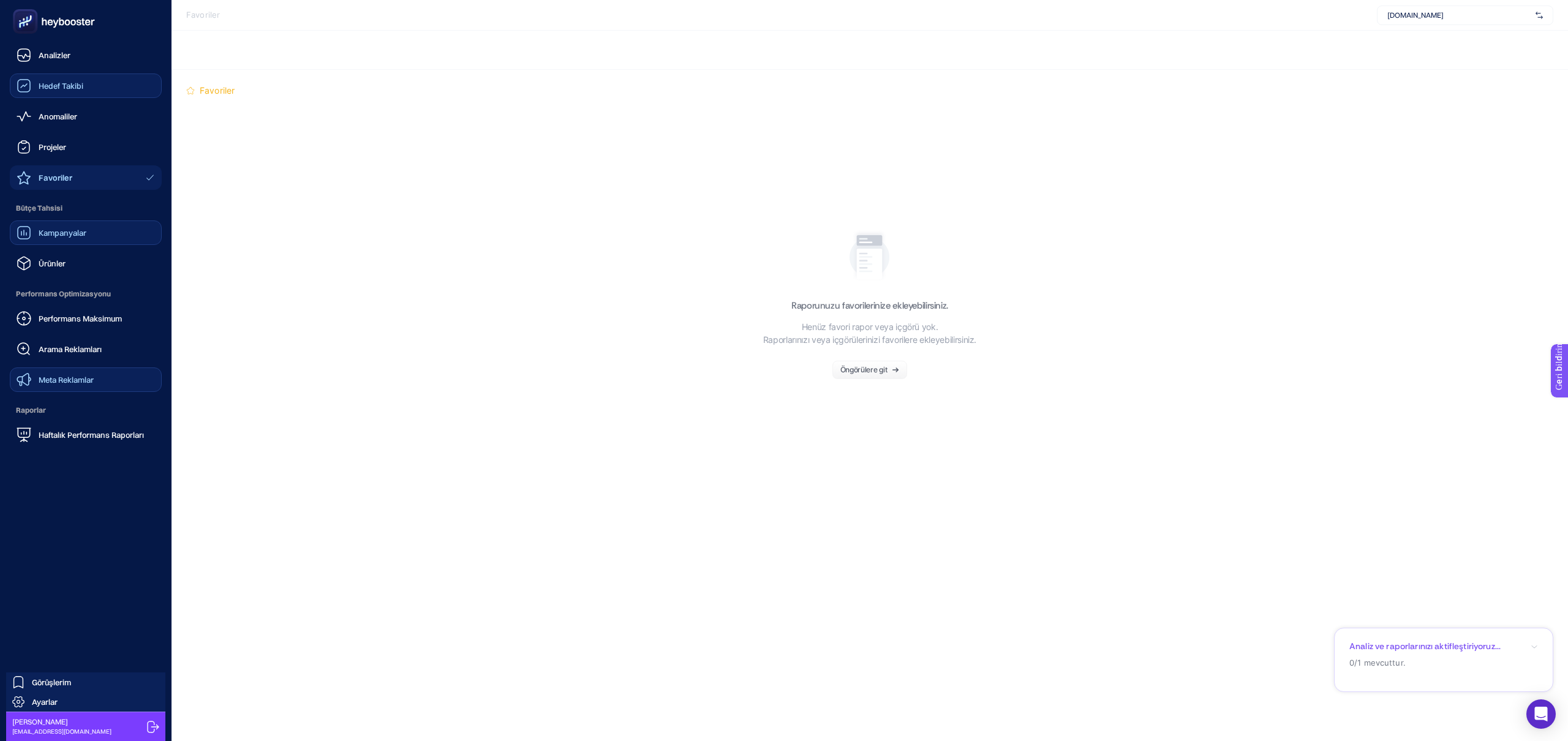
click at [57, 232] on font "Kampanyalar" at bounding box center [62, 233] width 48 height 10
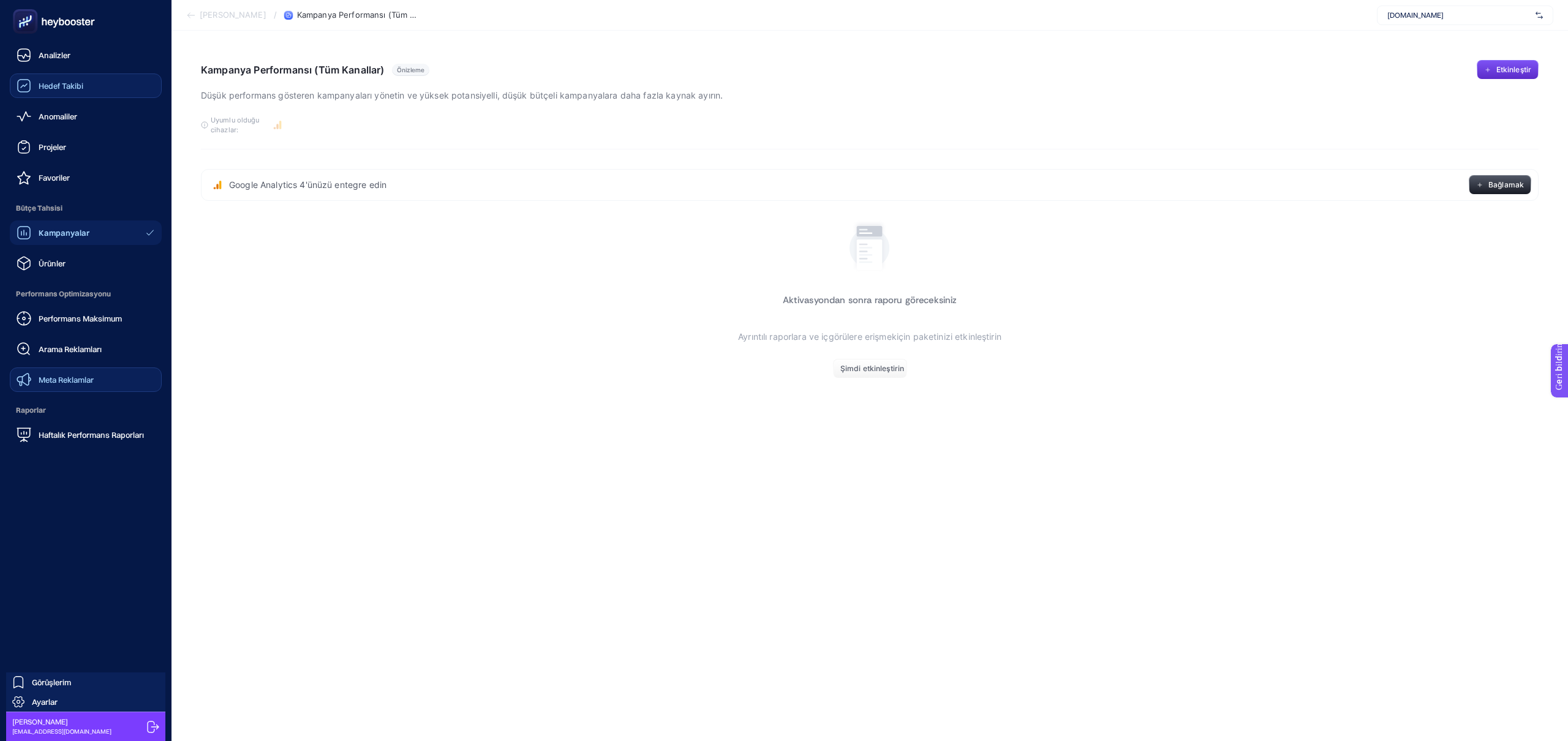
click at [75, 384] on div "Meta Reklamlar" at bounding box center [55, 379] width 77 height 15
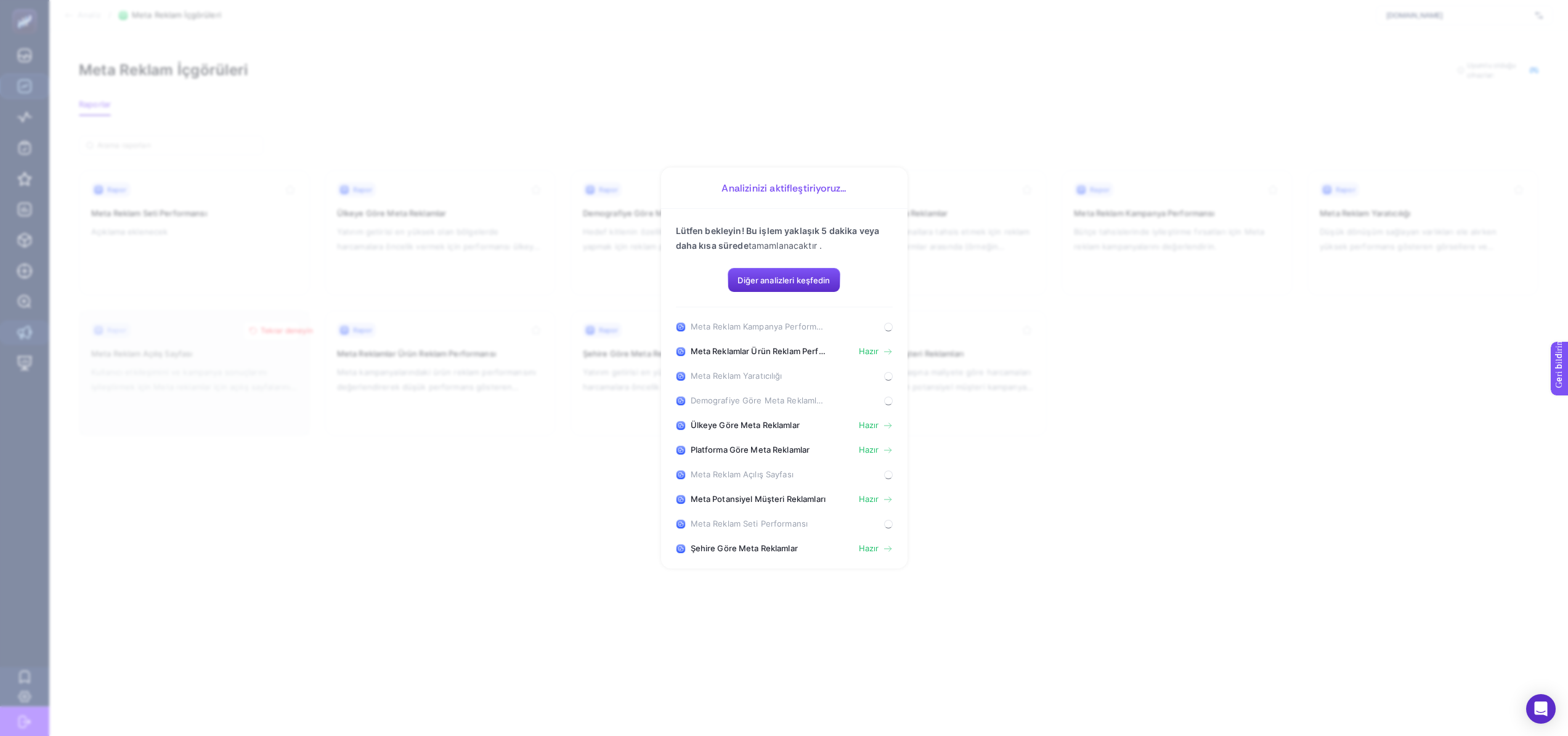
scroll to position [9, 0]
click at [873, 356] on font "Hazır" at bounding box center [869, 351] width 20 height 10
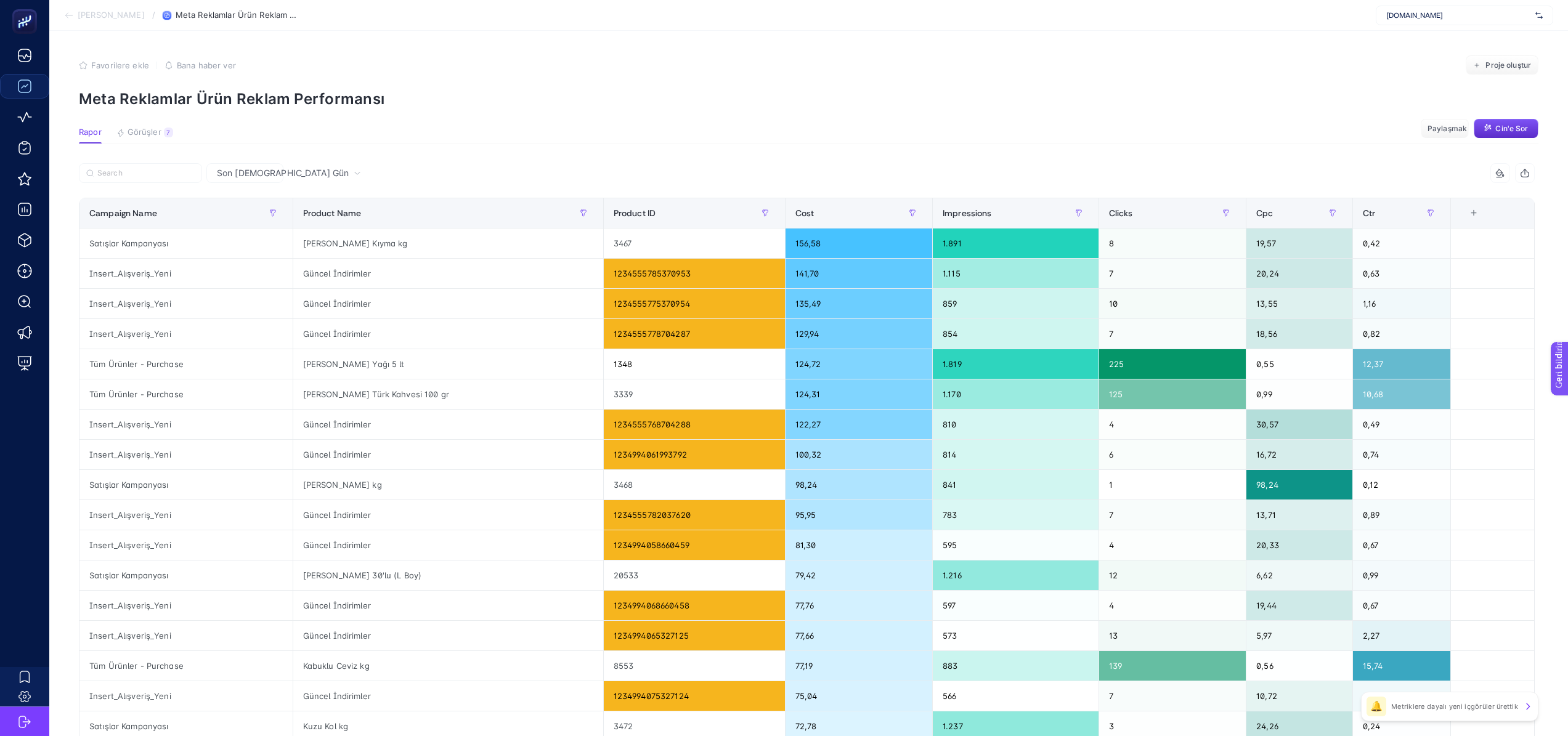
click at [142, 129] on font "Görüşler" at bounding box center [144, 132] width 34 height 10
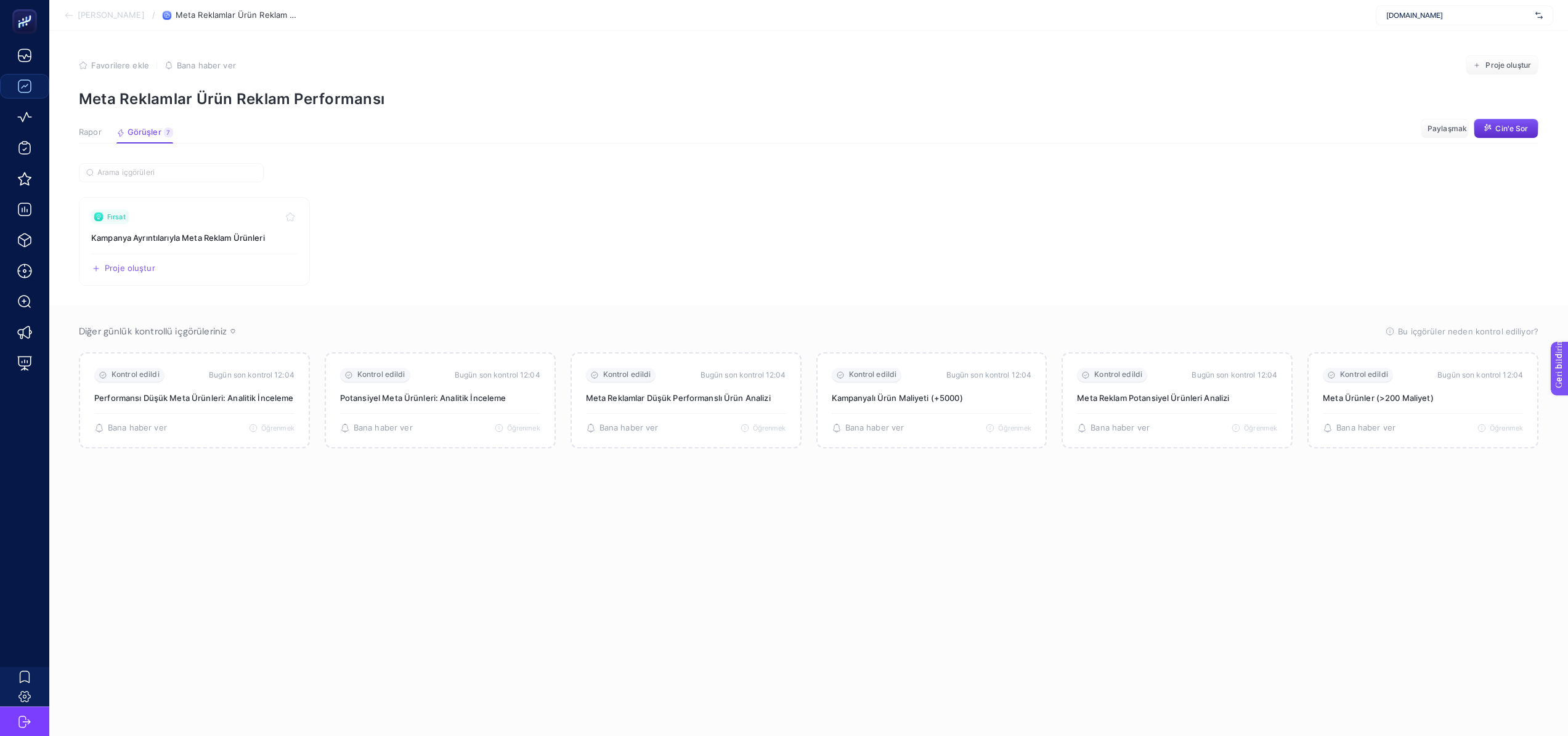
click at [100, 130] on font "Rapor" at bounding box center [90, 132] width 23 height 10
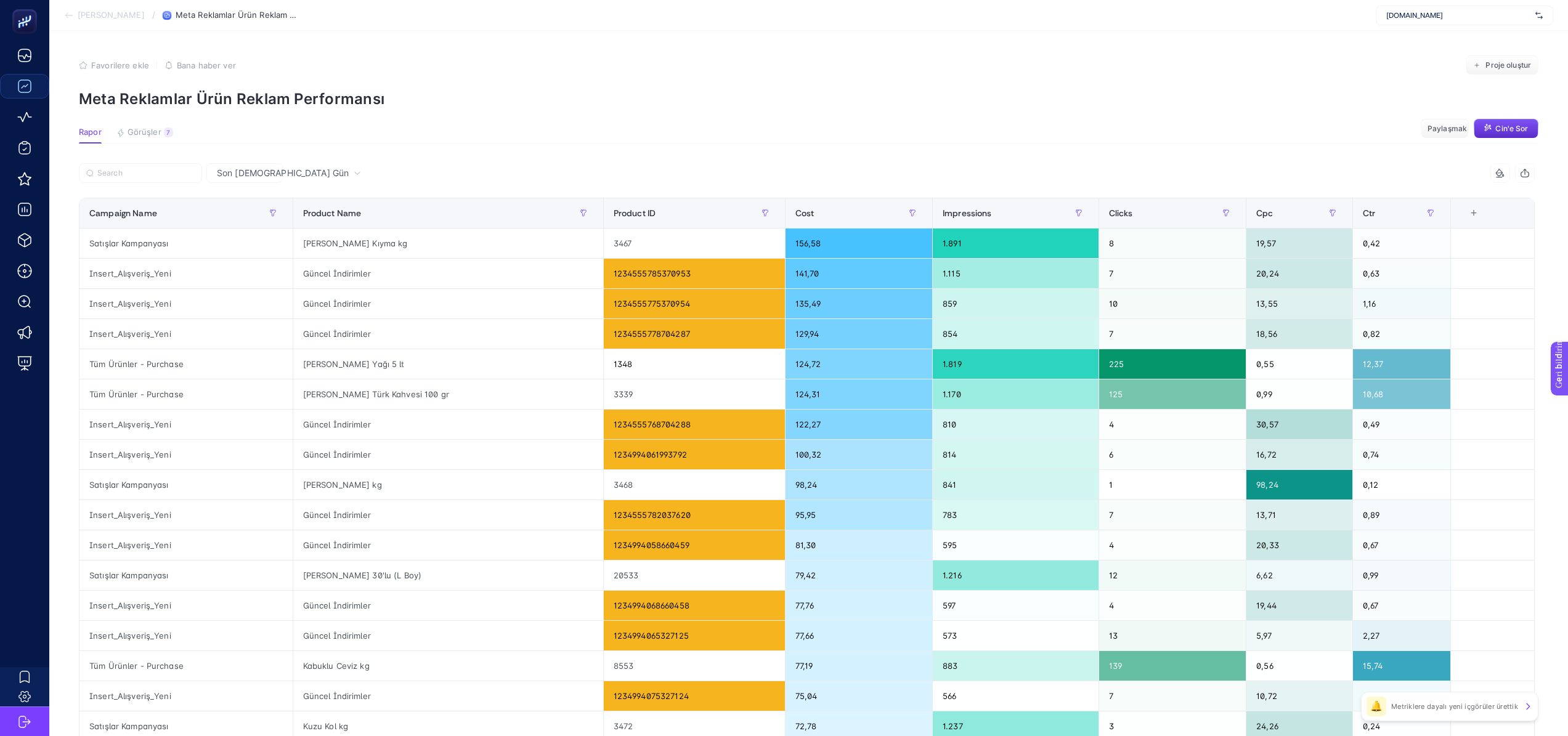
click at [128, 14] on font "[PERSON_NAME]" at bounding box center [111, 15] width 67 height 10
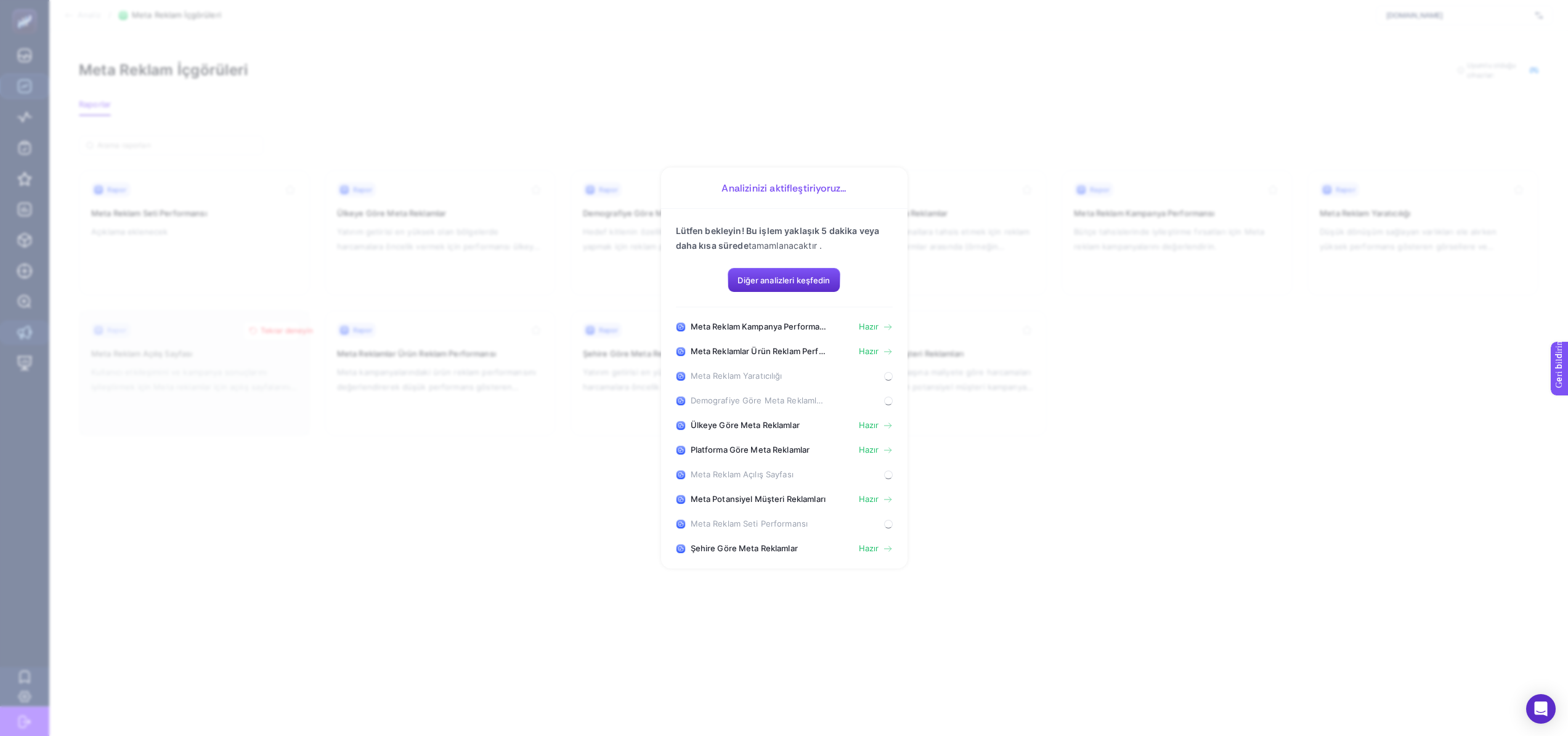
click at [865, 331] on font "Hazır" at bounding box center [869, 327] width 20 height 10
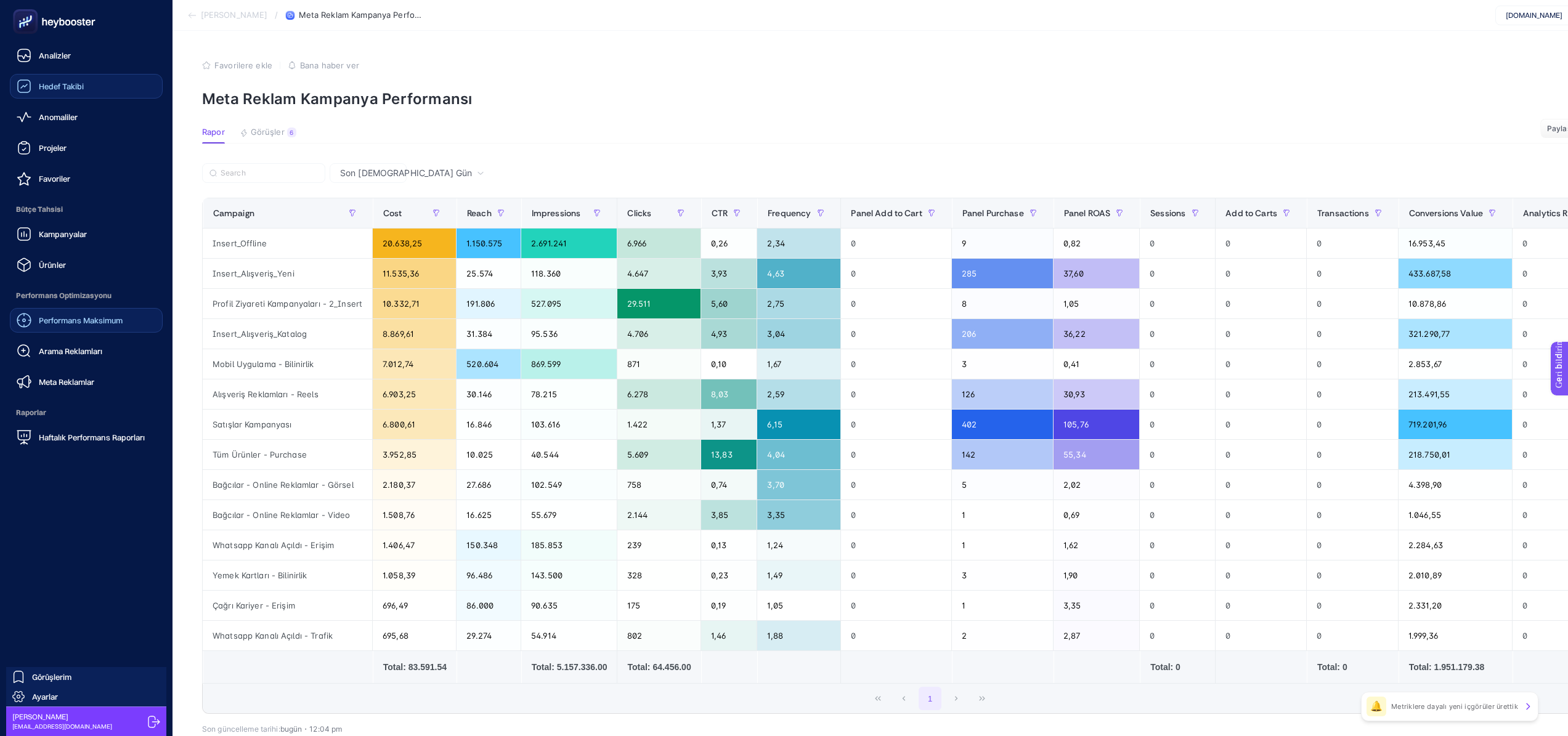
click at [98, 315] on font "Performans Maksimum" at bounding box center [81, 320] width 84 height 10
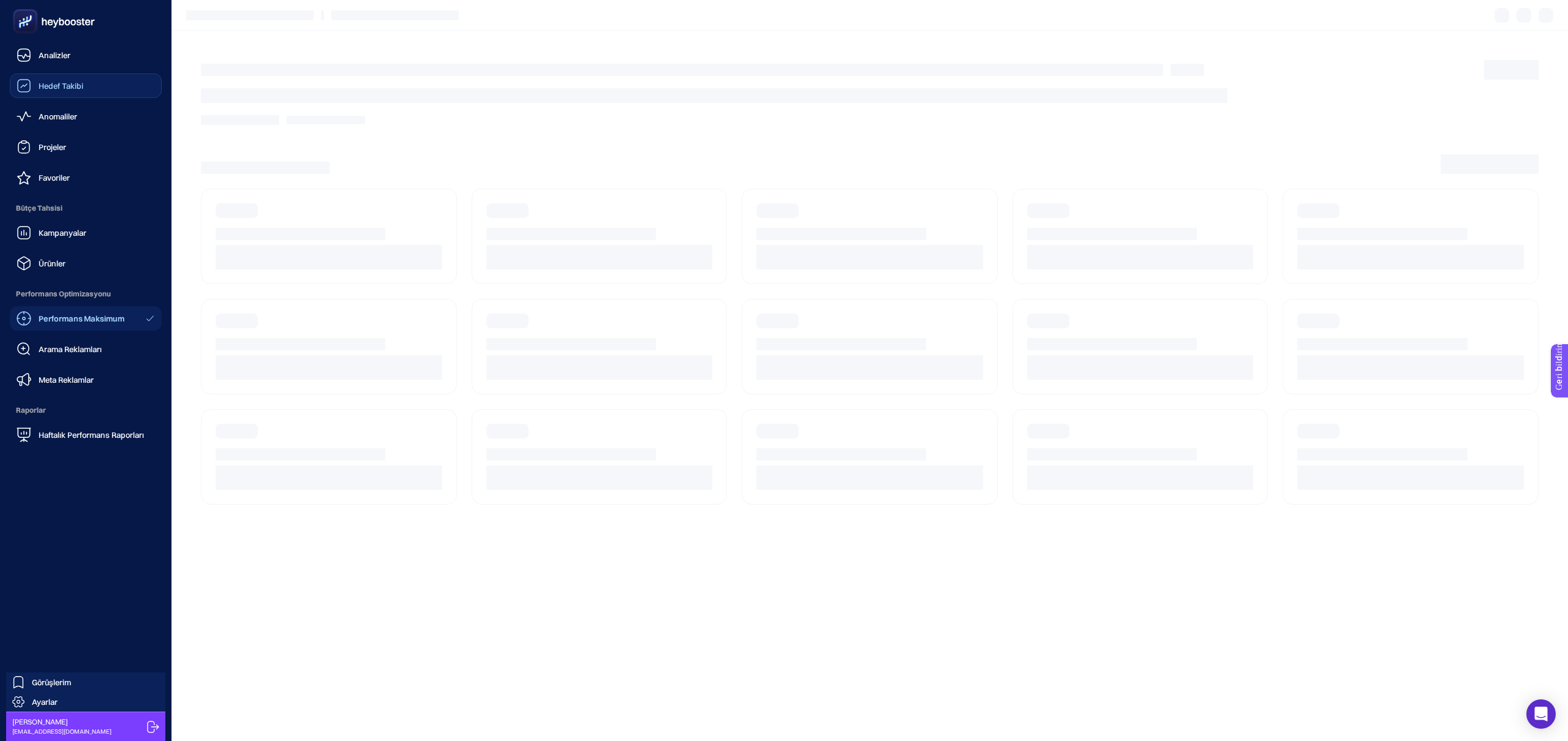
click at [95, 364] on div "Performans Maksimum Arama Reklamları Meta Reklamlar" at bounding box center [86, 349] width 152 height 86
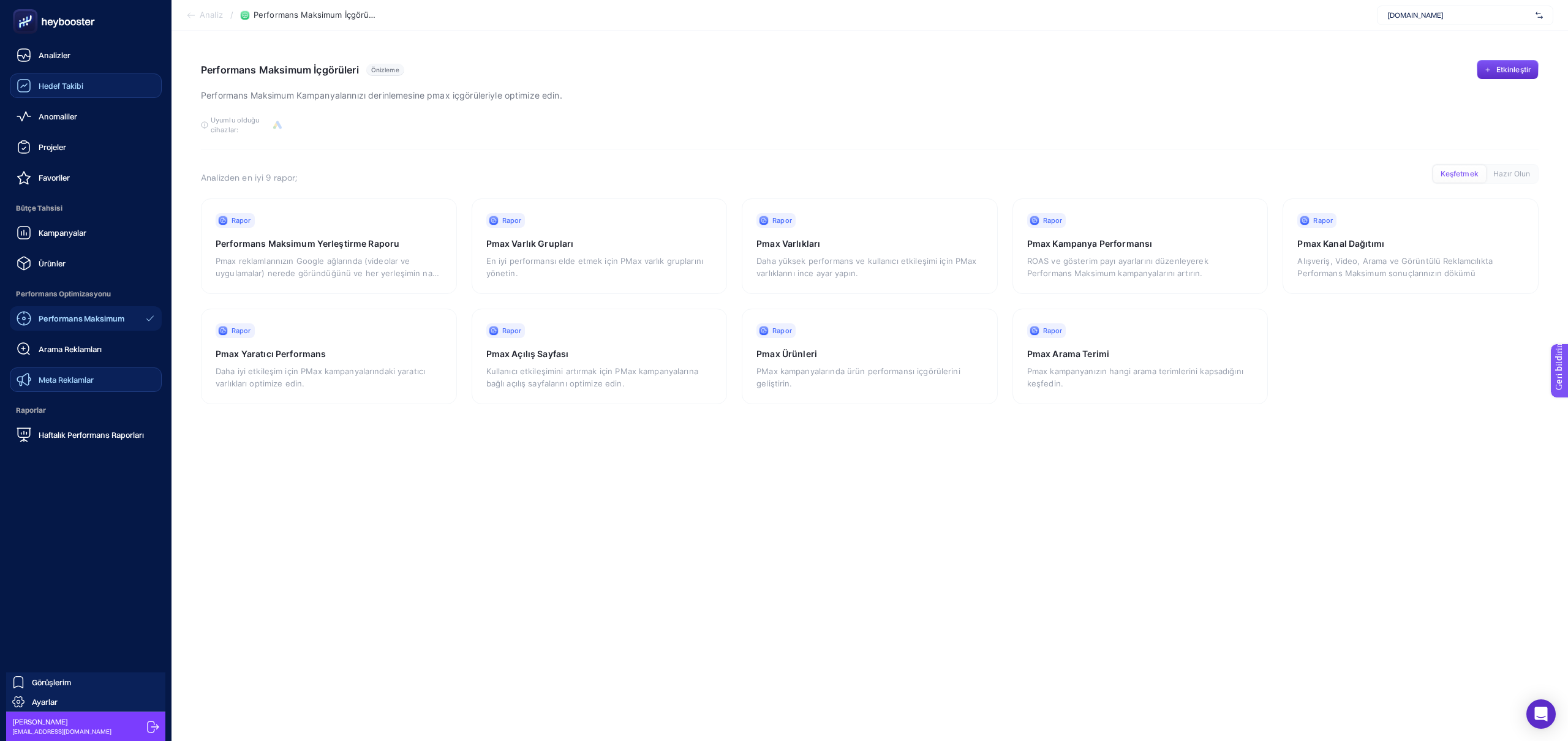
click at [95, 369] on link "Meta Reklamlar" at bounding box center [86, 379] width 152 height 24
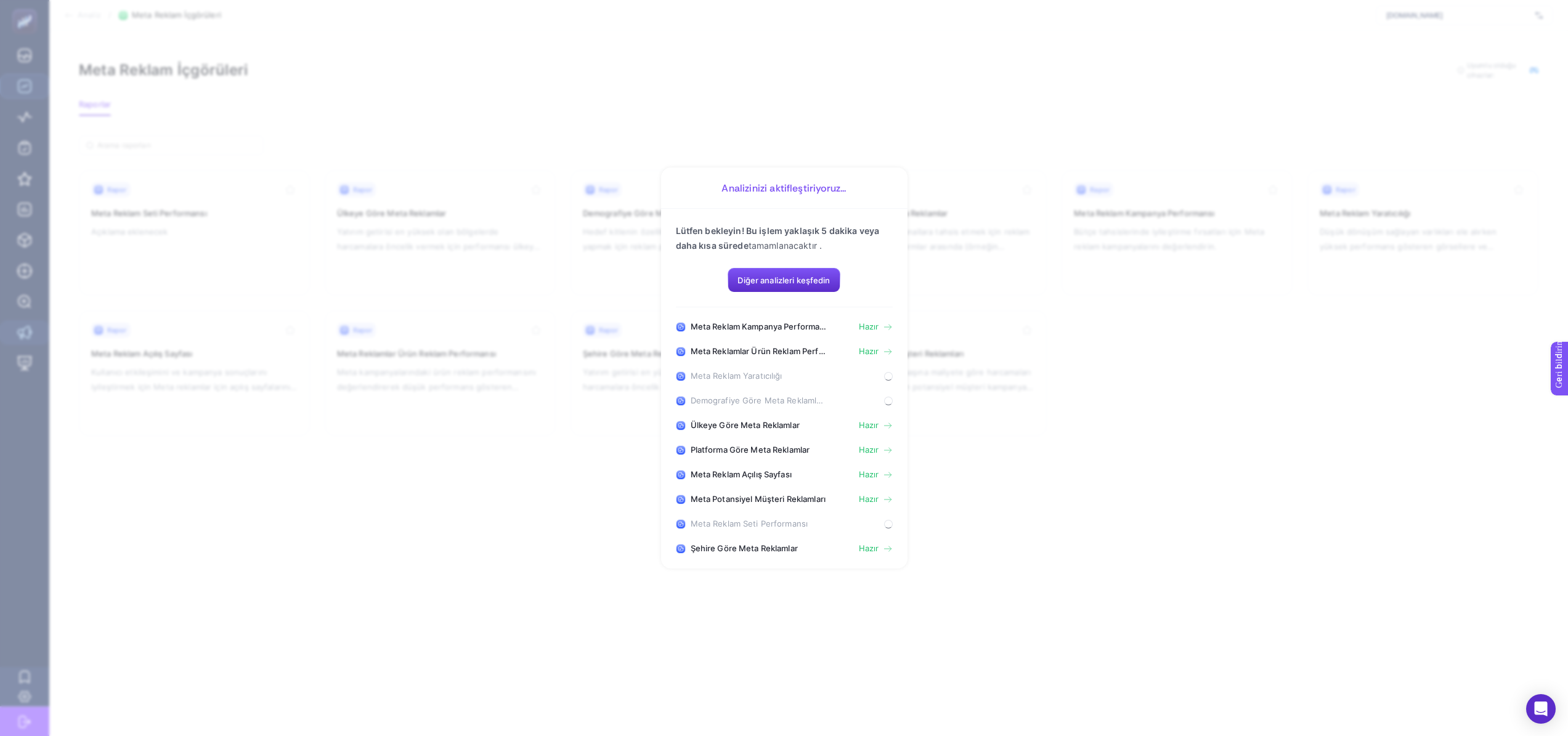
click at [865, 480] on font "Hazır" at bounding box center [869, 475] width 20 height 10
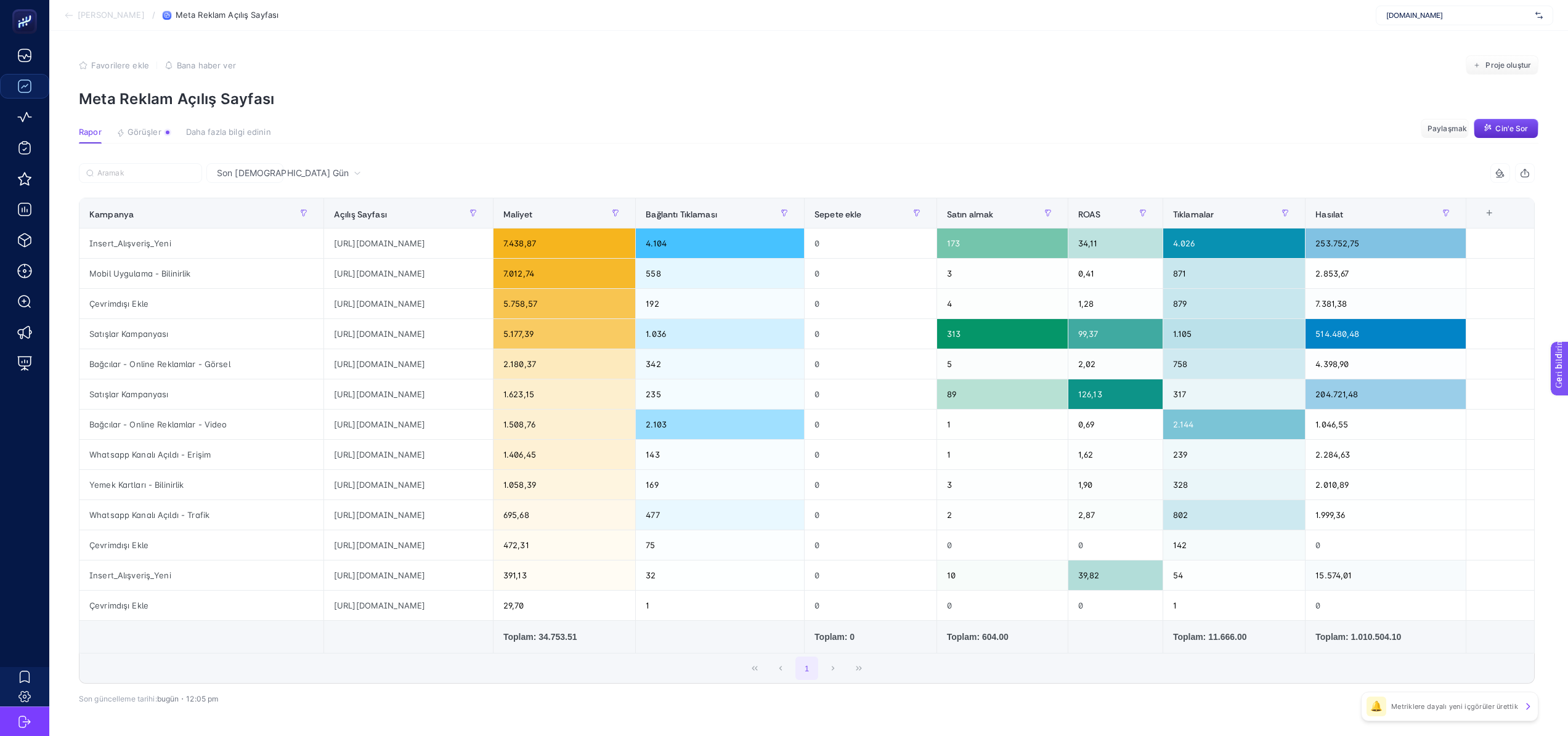
click at [282, 169] on div "Son [DEMOGRAPHIC_DATA] Gün" at bounding box center [245, 173] width 77 height 19
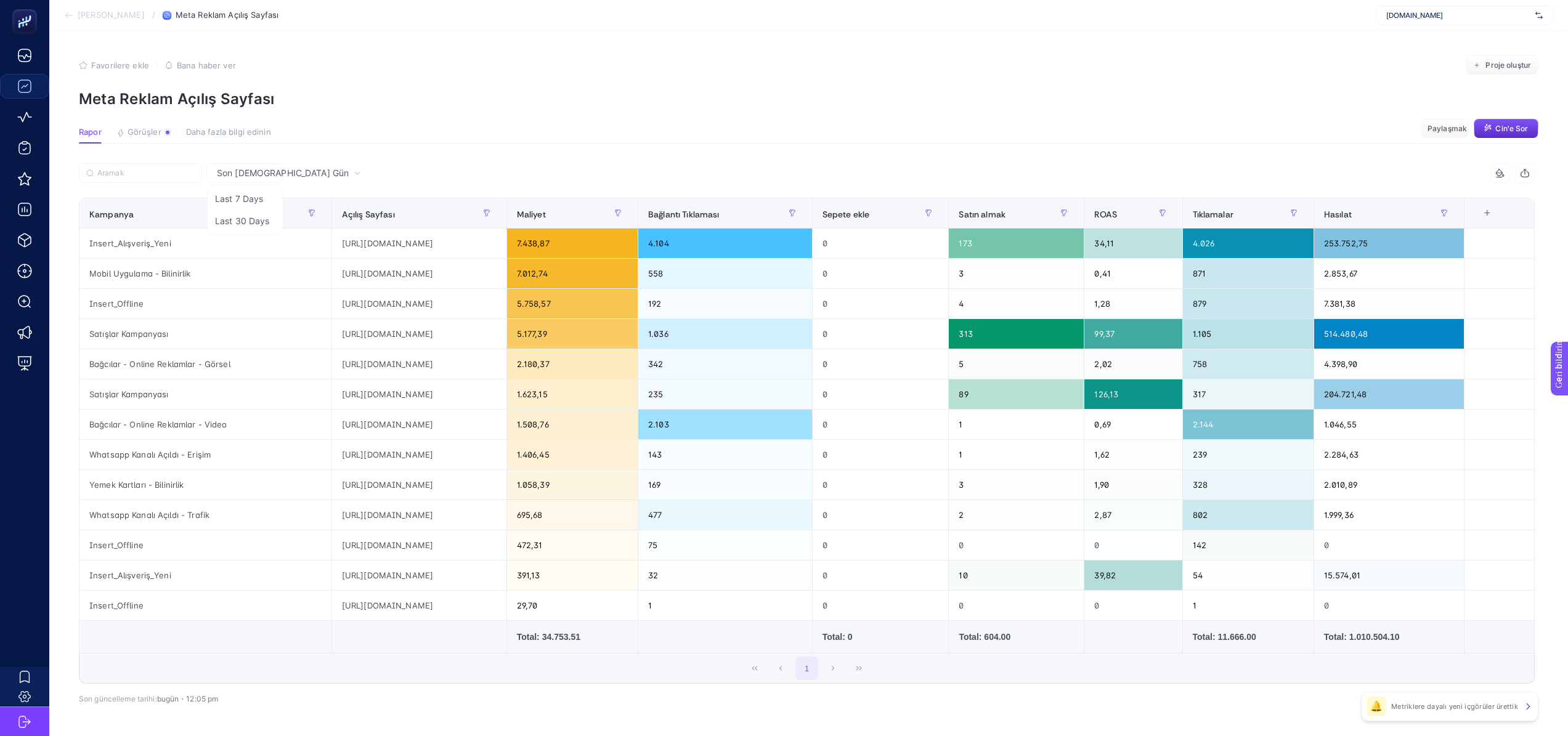
click at [276, 171] on div "Son [DEMOGRAPHIC_DATA] Gün" at bounding box center [289, 173] width 154 height 9
click at [354, 171] on icon at bounding box center [357, 173] width 7 height 7
click at [255, 241] on font "Son [DEMOGRAPHIC_DATA] Gün" at bounding box center [263, 258] width 95 height 35
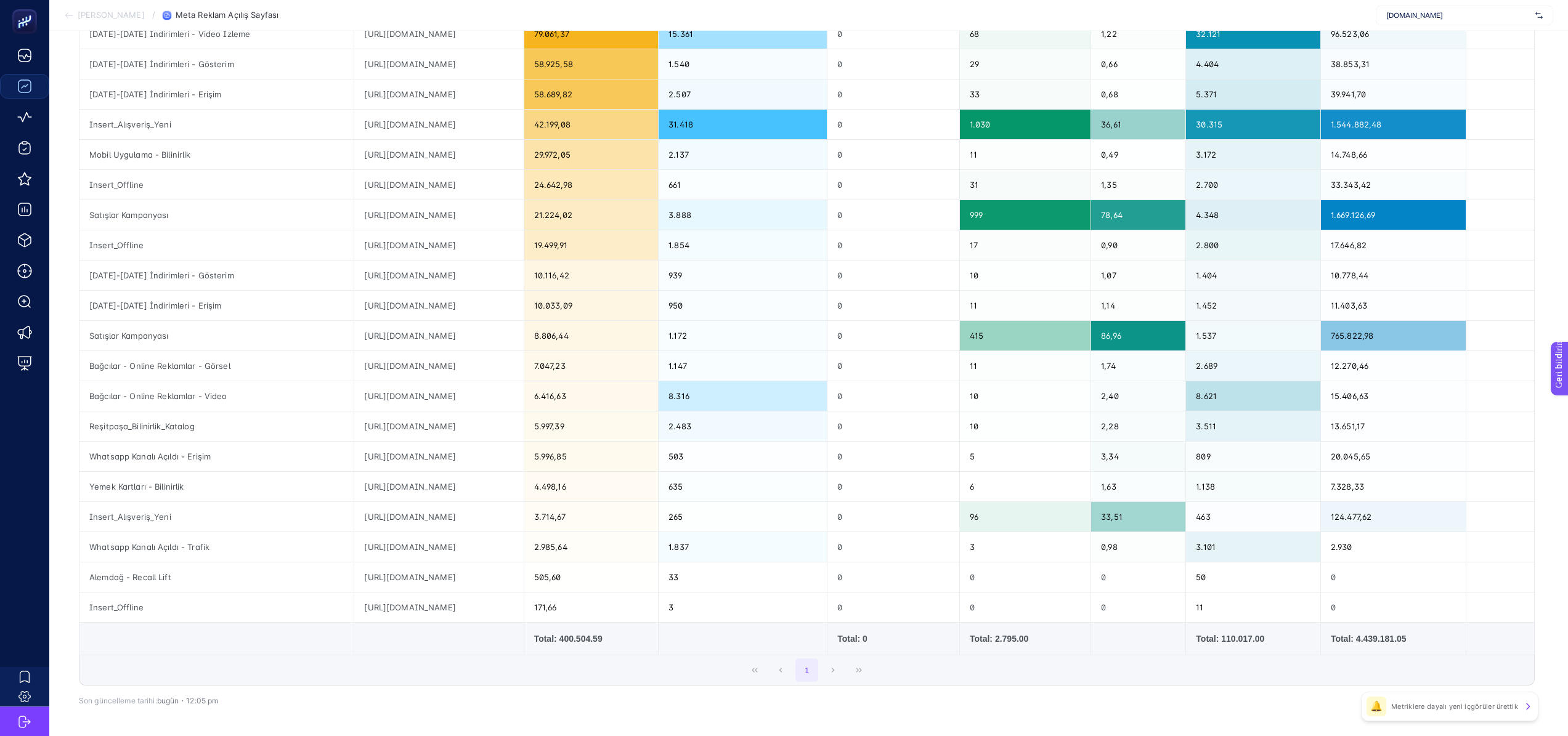
scroll to position [30, 0]
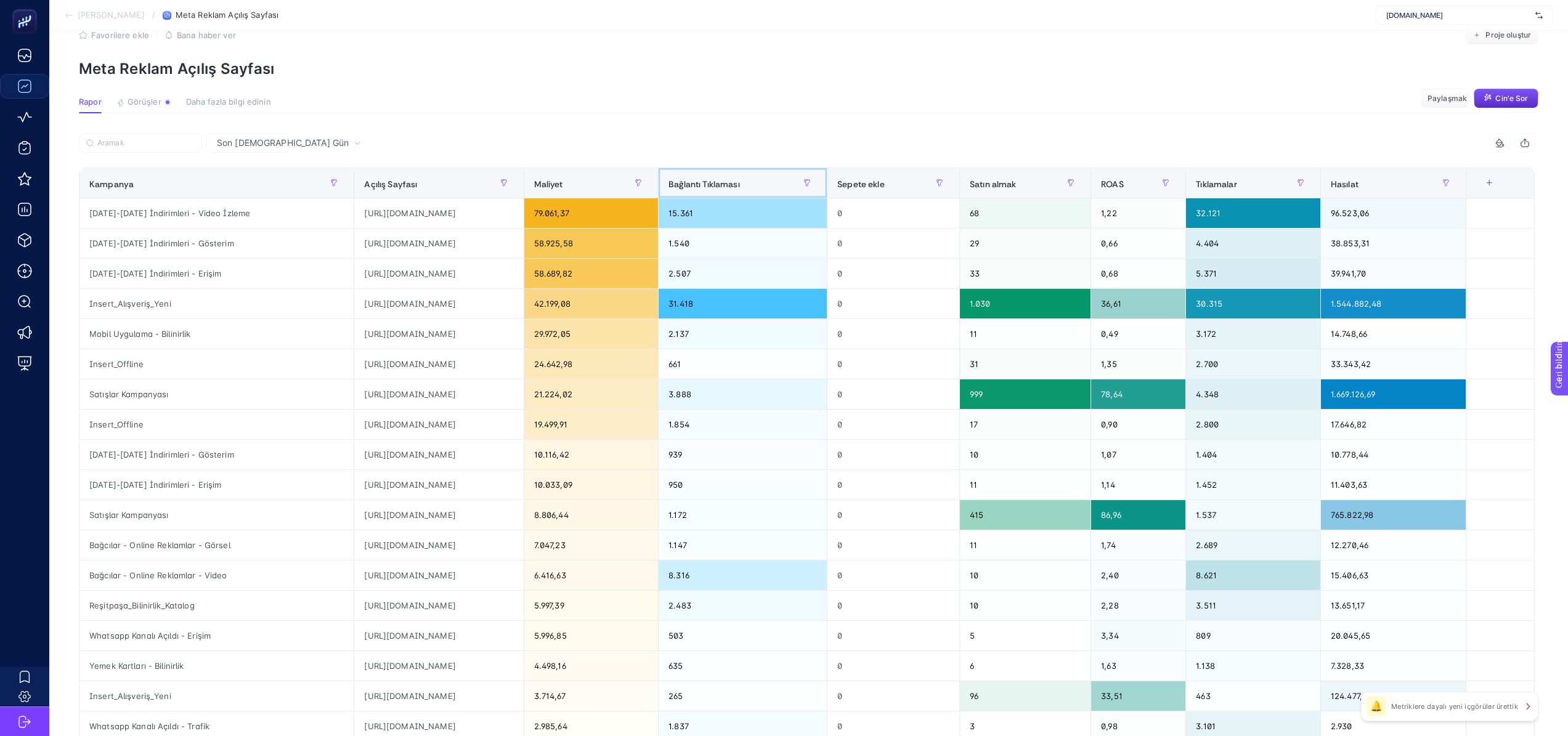
click at [740, 189] on font "Bağlantı Tıklaması" at bounding box center [704, 183] width 71 height 11
click at [817, 184] on button "button" at bounding box center [807, 182] width 19 height 19
click at [817, 185] on div "Bağlantı Tıklaması" at bounding box center [743, 182] width 148 height 19
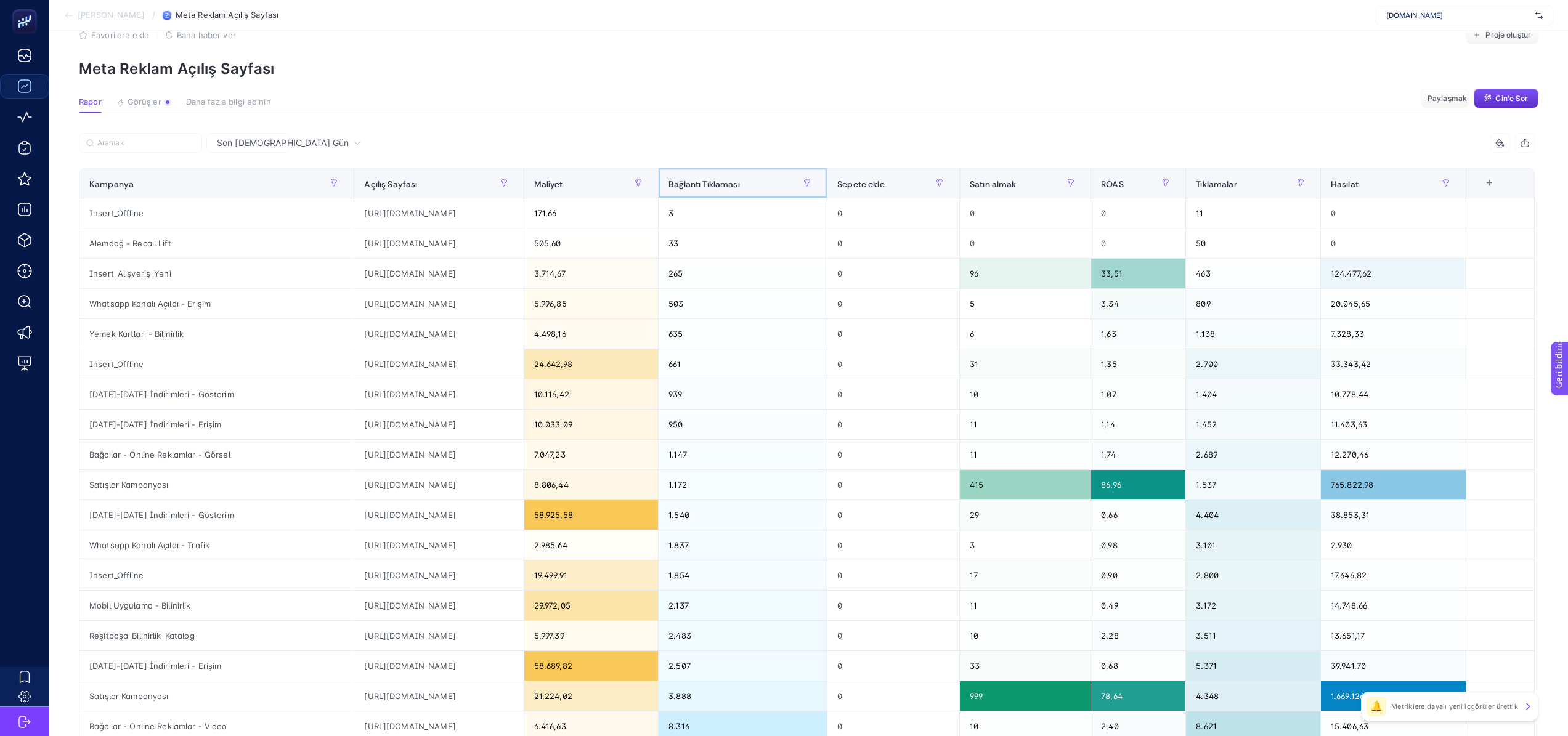
click at [740, 189] on font "Bağlantı Tıklaması" at bounding box center [704, 183] width 71 height 11
click at [730, 175] on div "Bağlantı Tıklaması" at bounding box center [743, 182] width 148 height 19
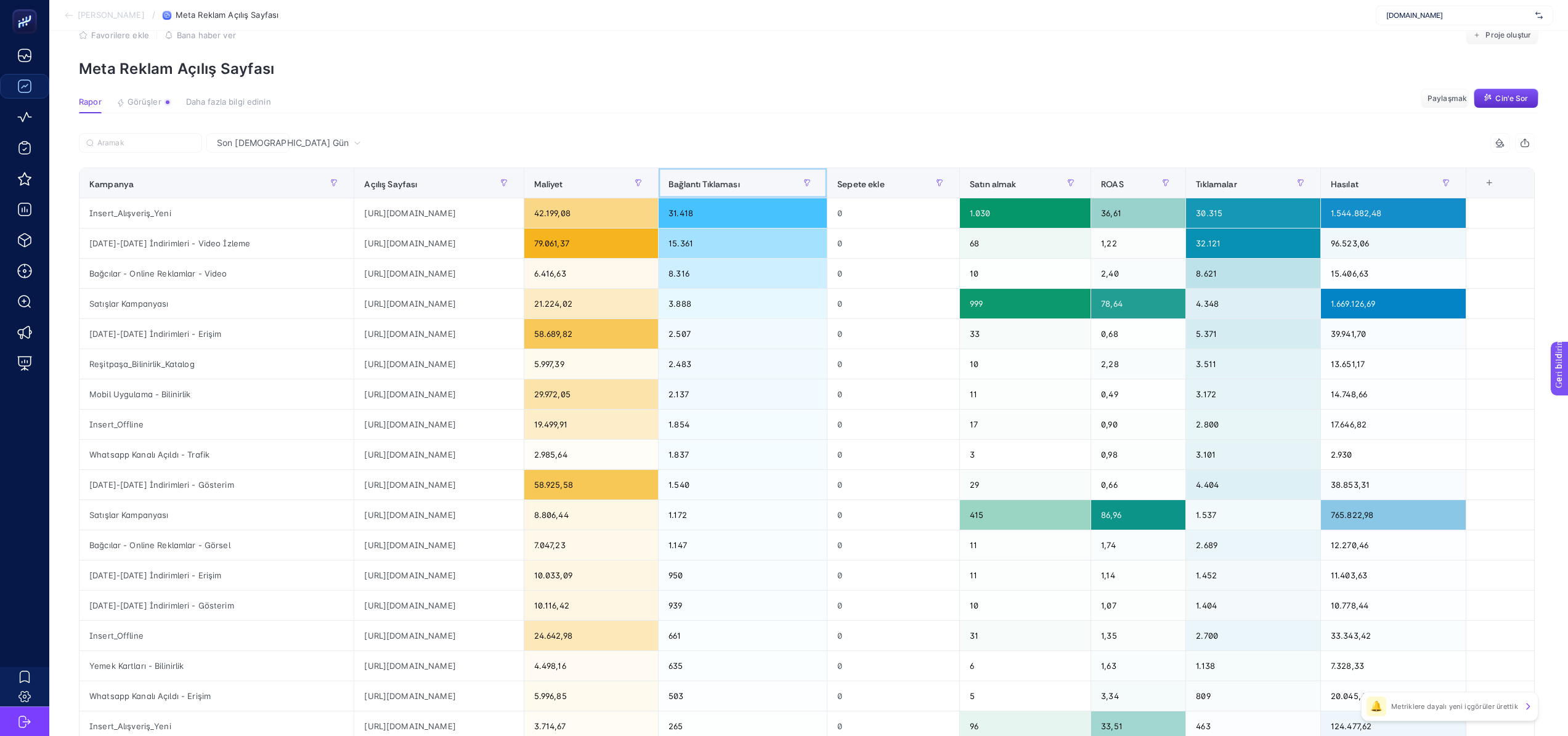
click at [730, 175] on div "Bağlantı Tıklaması" at bounding box center [743, 182] width 148 height 19
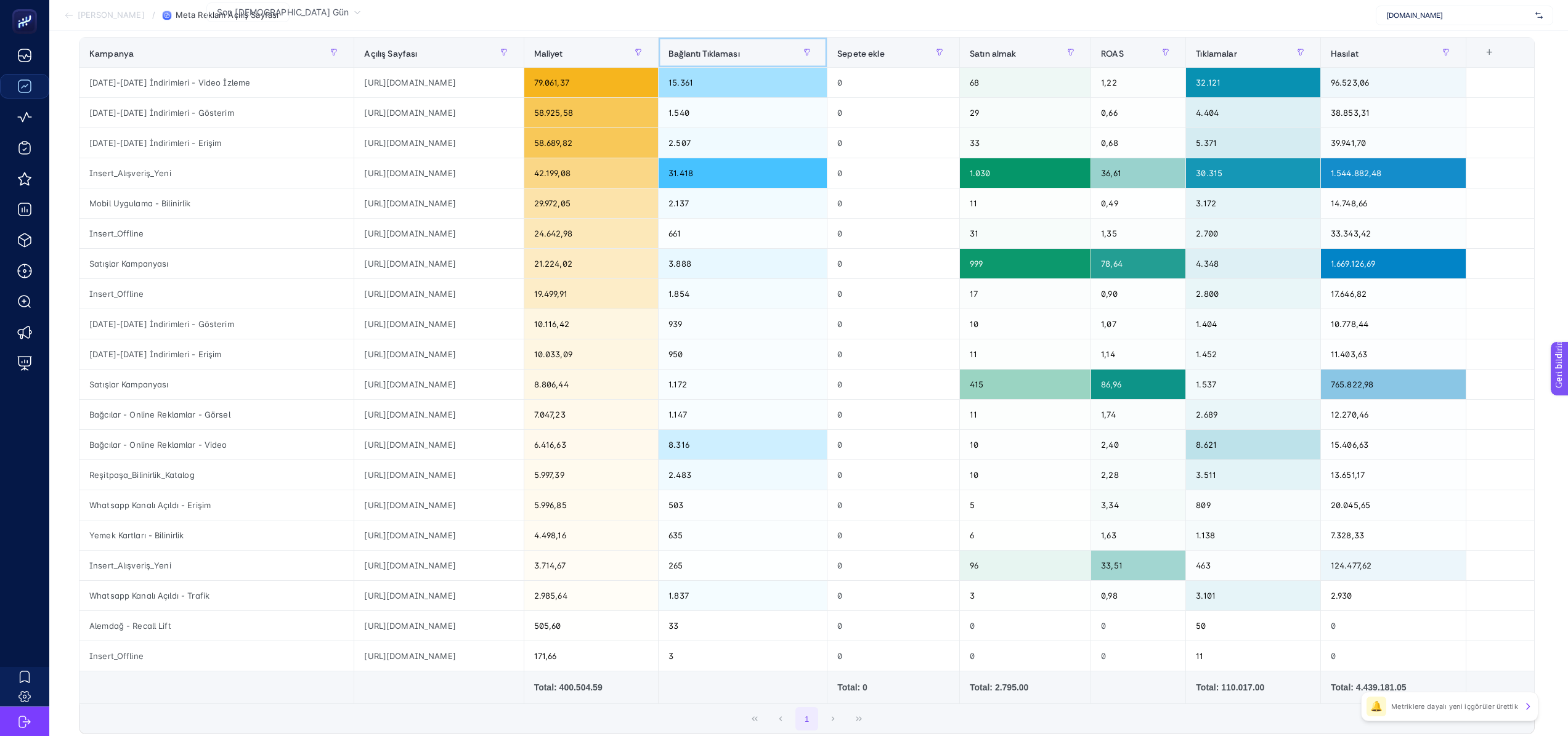
scroll to position [121, 0]
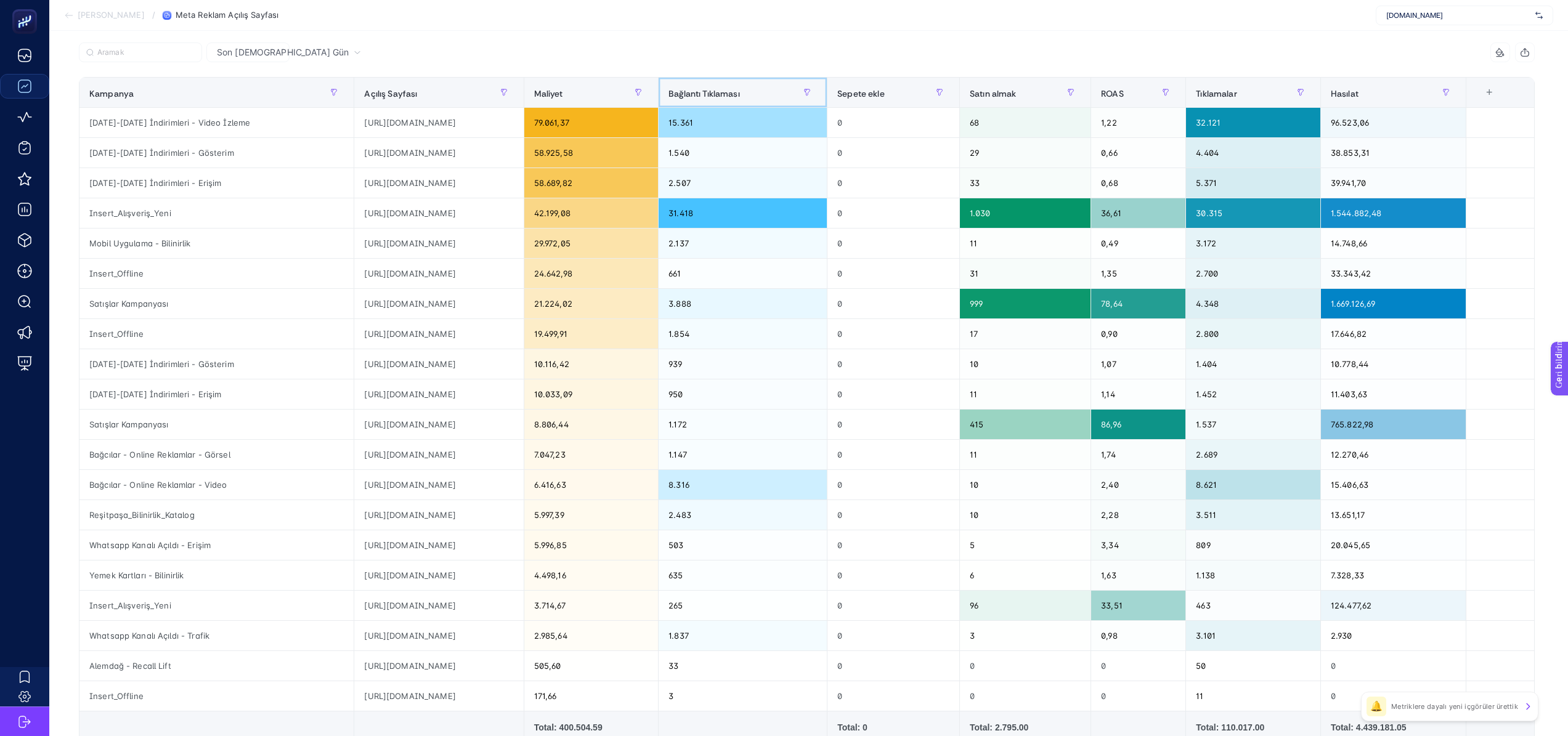
click at [748, 99] on div "Bağlantı Tıklaması" at bounding box center [743, 92] width 148 height 19
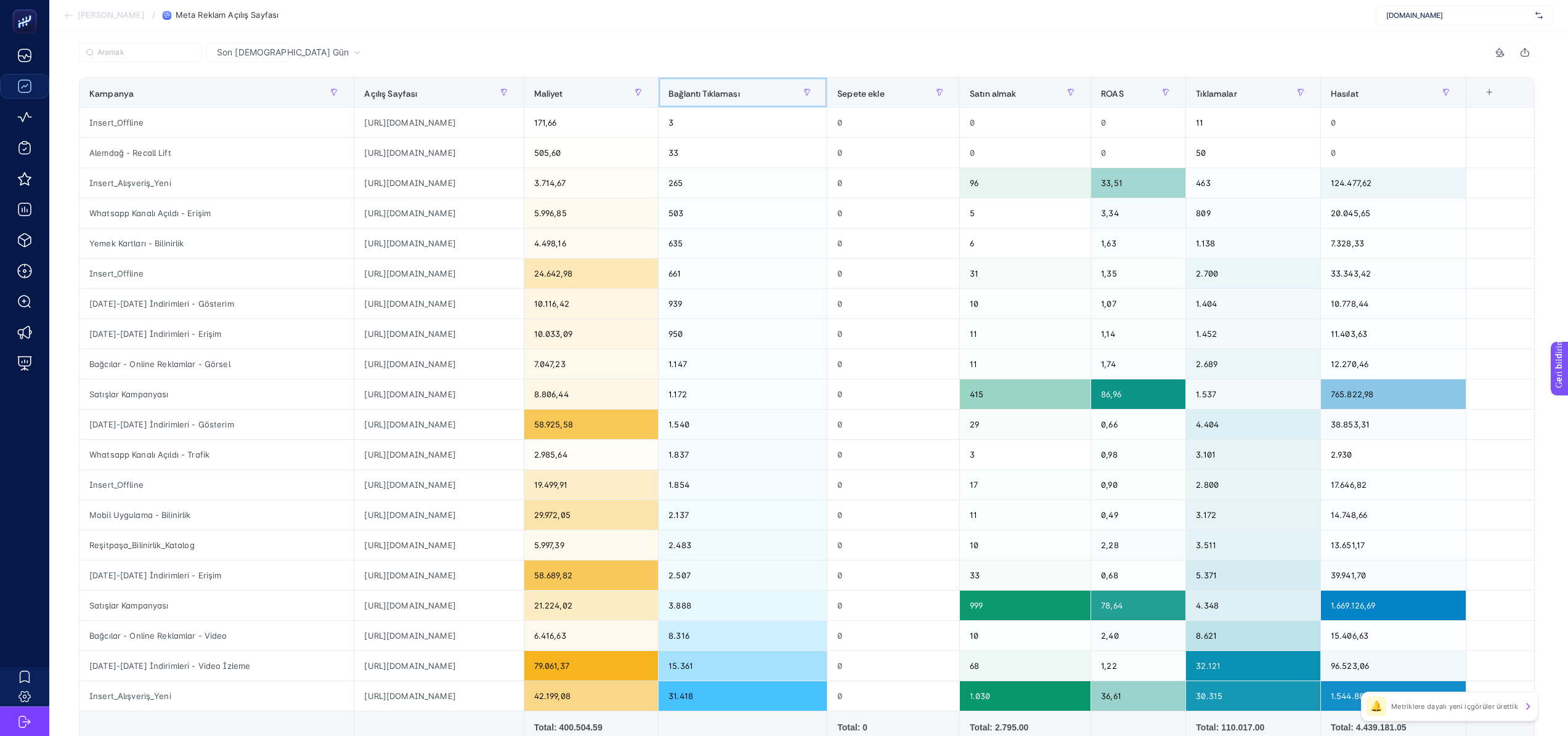
click at [748, 99] on div "Bağlantı Tıklaması" at bounding box center [743, 92] width 148 height 19
